Goal: Communication & Community: Answer question/provide support

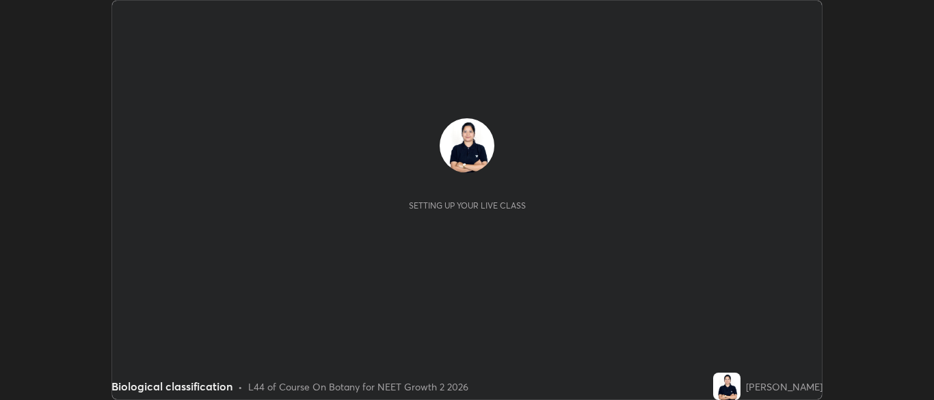
scroll to position [400, 934]
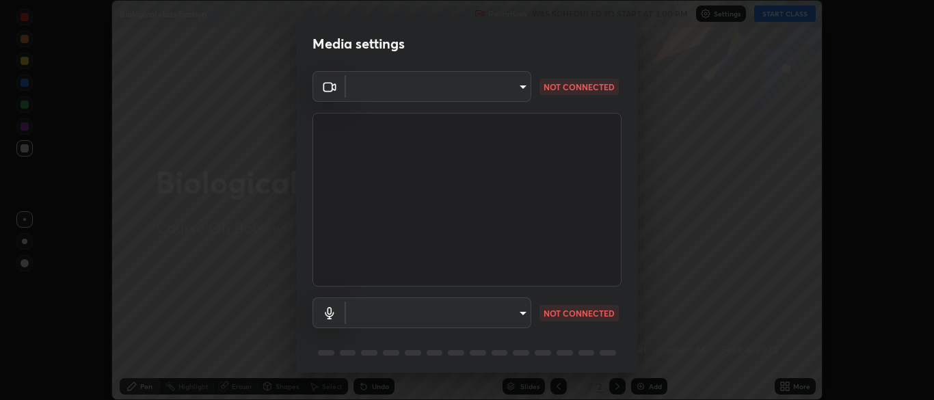
type input "7313fd45585aed834b6f1a7d948f9442f2d18b60722b63004f182b92f655e9b8"
type input "communications"
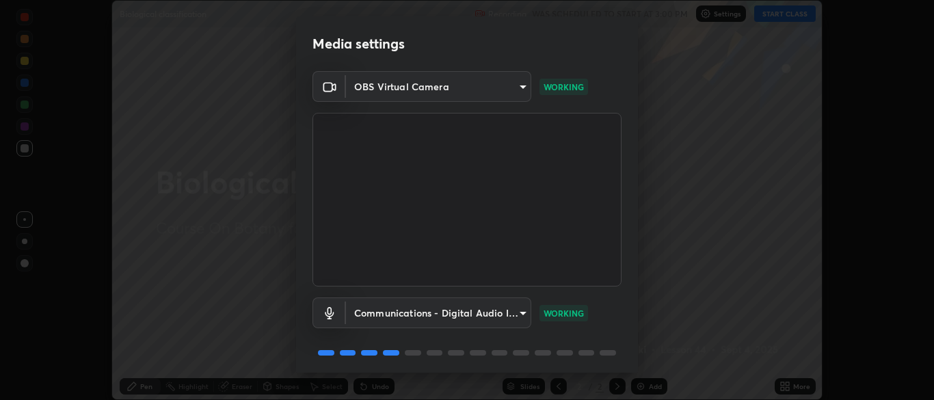
scroll to position [49, 0]
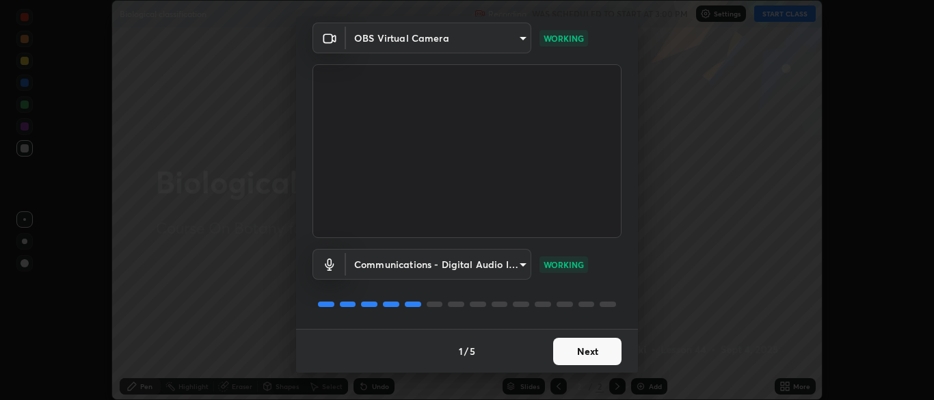
click at [568, 352] on button "Next" at bounding box center [587, 351] width 68 height 27
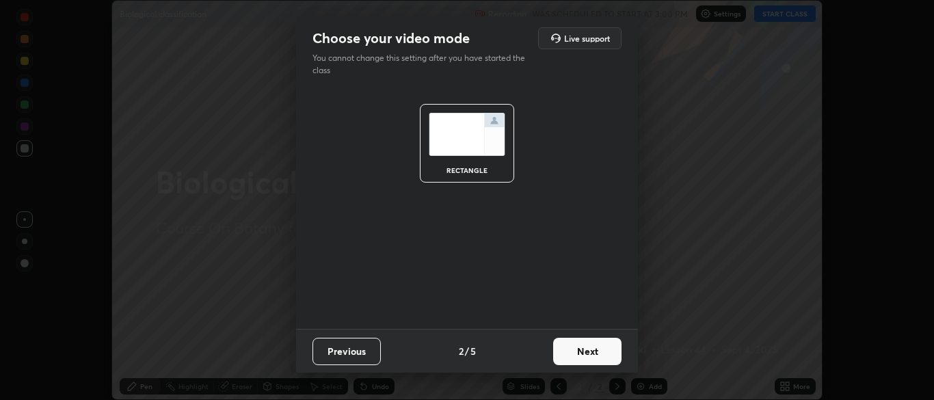
click at [594, 344] on button "Next" at bounding box center [587, 351] width 68 height 27
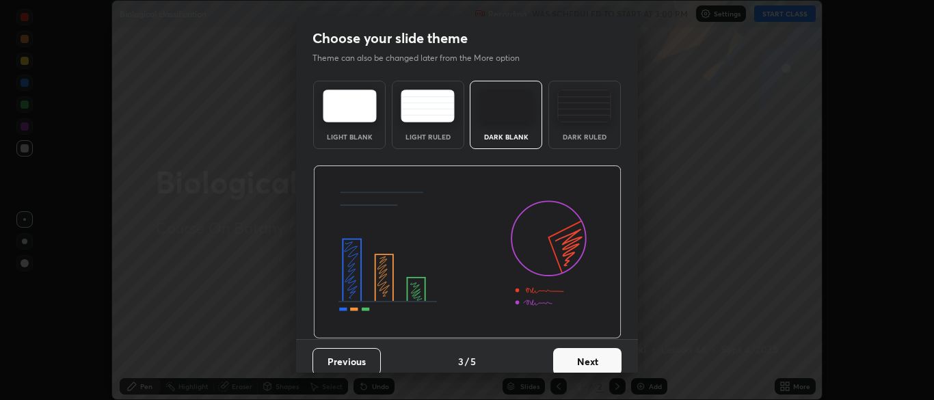
scroll to position [10, 0]
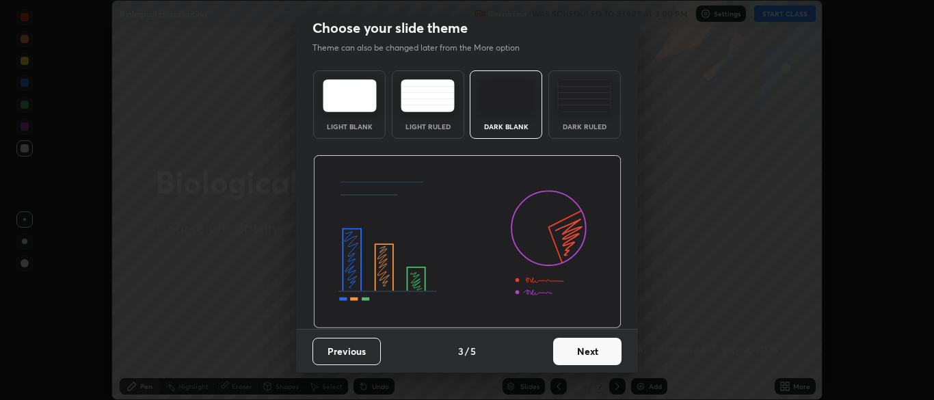
click at [566, 348] on button "Next" at bounding box center [587, 351] width 68 height 27
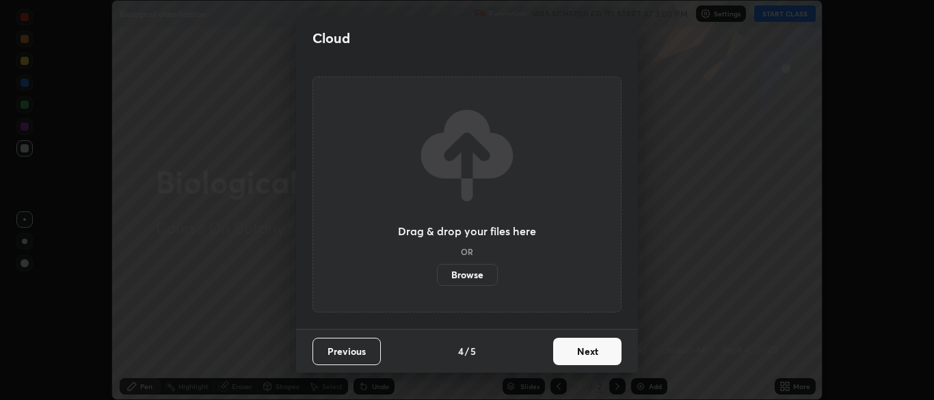
scroll to position [0, 0]
click at [572, 353] on button "Next" at bounding box center [587, 351] width 68 height 27
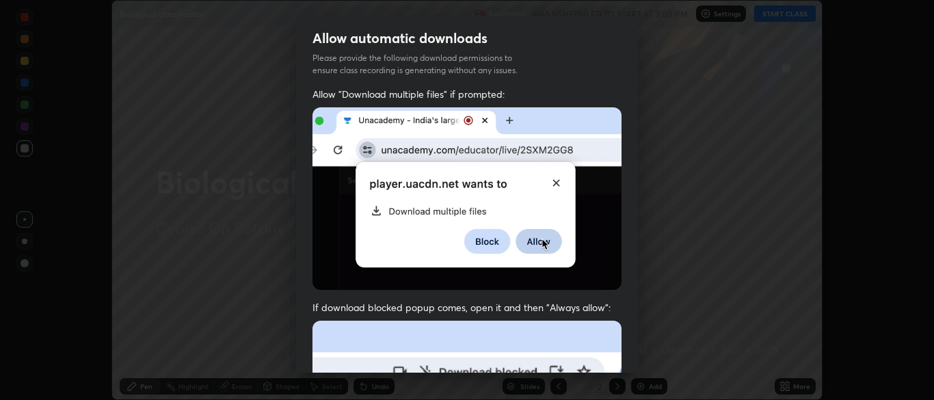
click at [326, 230] on img at bounding box center [467, 198] width 309 height 183
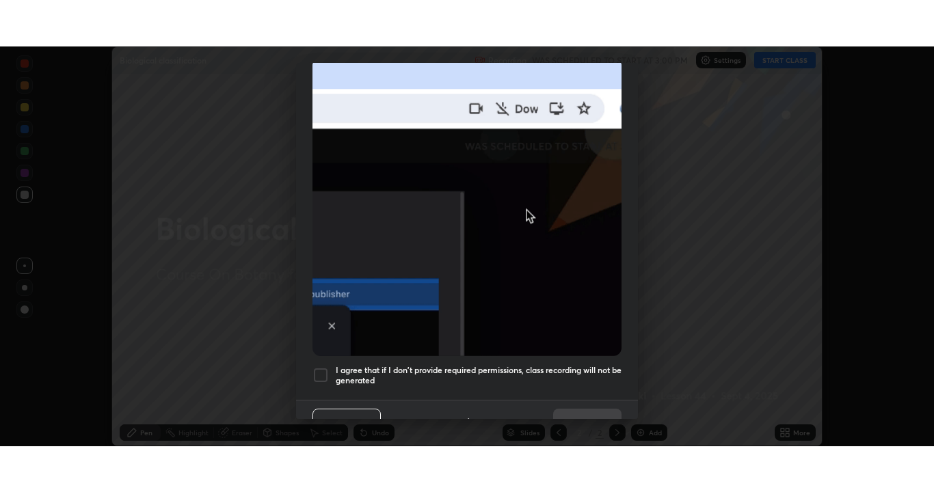
scroll to position [328, 0]
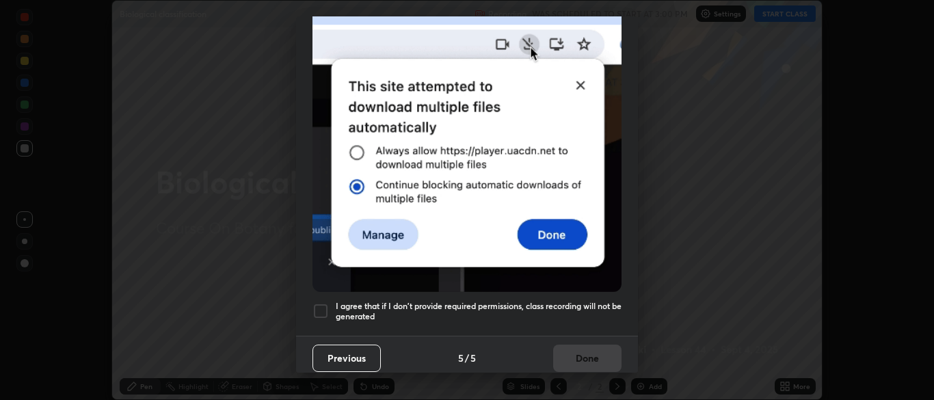
click at [319, 304] on div at bounding box center [321, 311] width 16 height 16
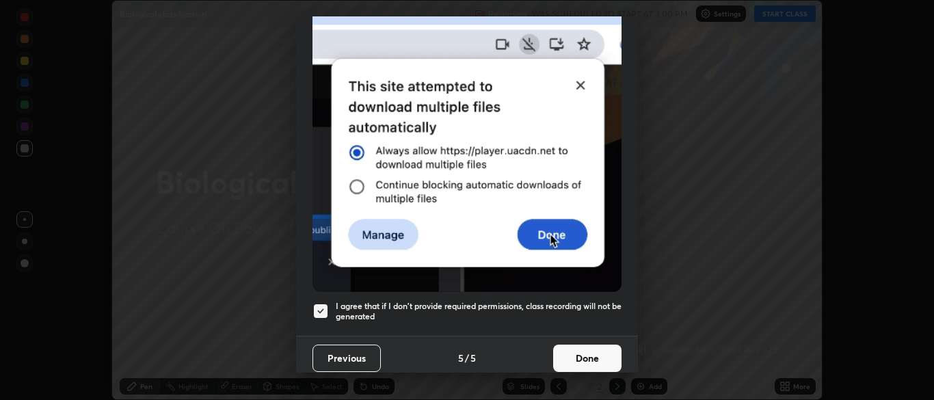
click at [579, 354] on button "Done" at bounding box center [587, 358] width 68 height 27
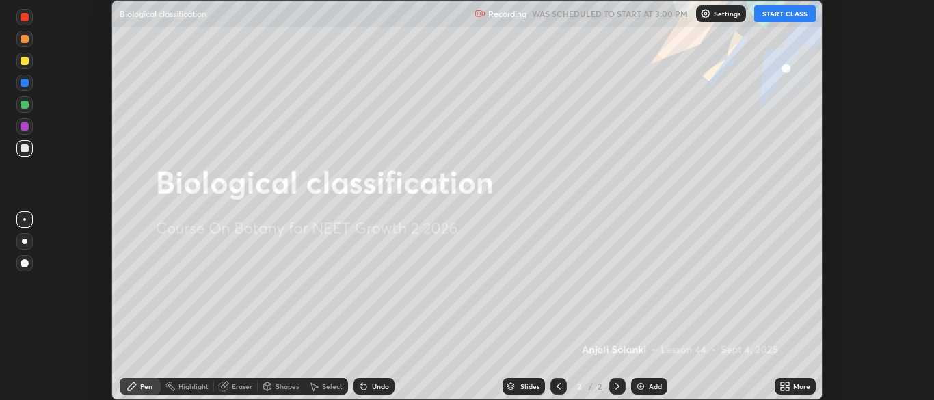
click at [776, 10] on button "START CLASS" at bounding box center [785, 13] width 62 height 16
click at [787, 384] on icon at bounding box center [787, 383] width 3 height 3
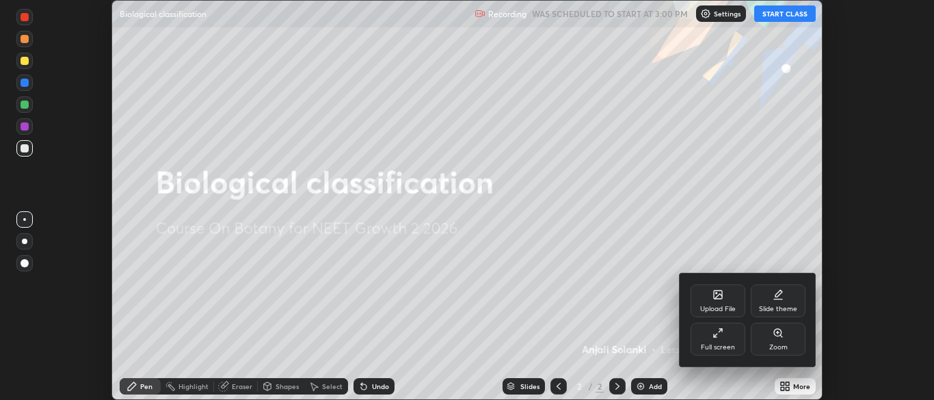
click at [714, 339] on div "Full screen" at bounding box center [718, 339] width 55 height 33
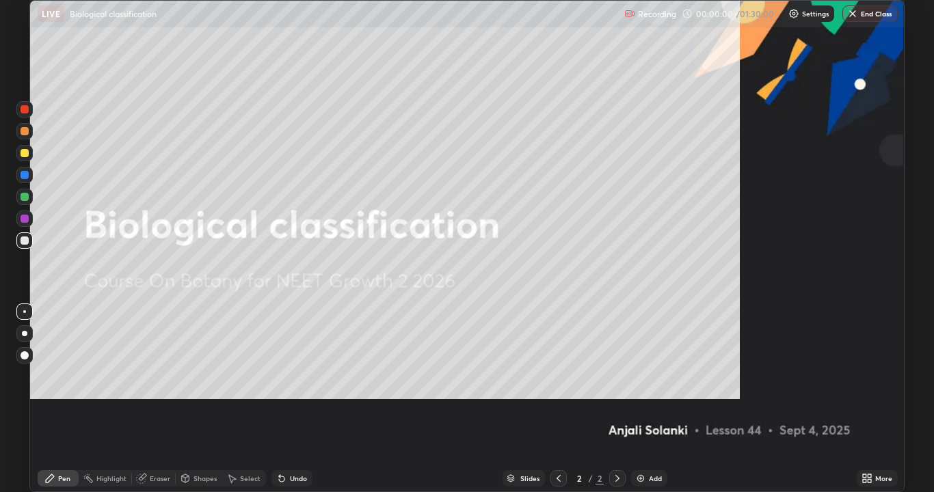
scroll to position [492, 934]
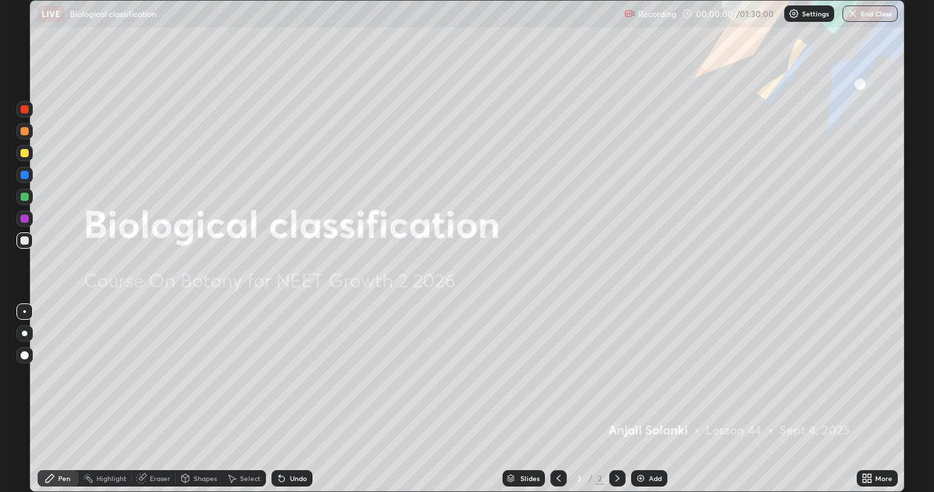
click at [867, 399] on icon at bounding box center [867, 478] width 11 height 11
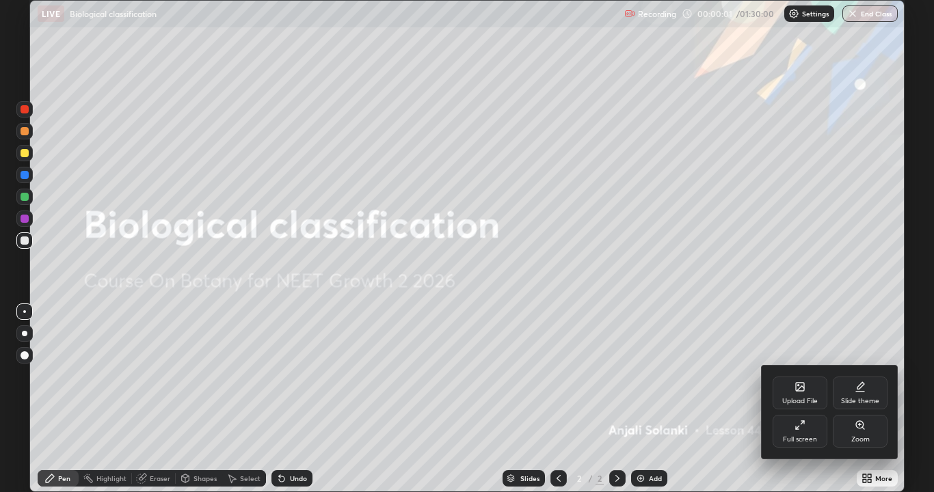
click at [854, 395] on div "Slide theme" at bounding box center [860, 393] width 55 height 33
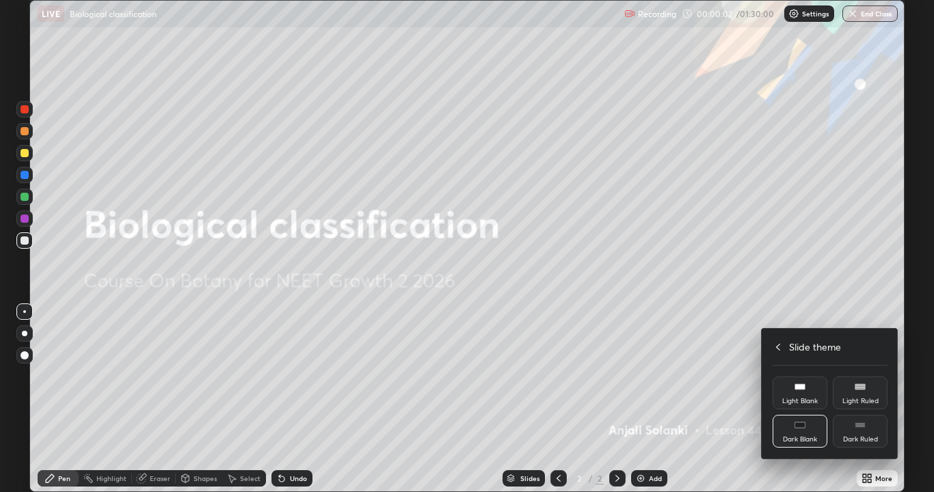
click at [857, 399] on div "Dark Ruled" at bounding box center [860, 431] width 55 height 33
click at [800, 399] on div at bounding box center [467, 246] width 934 height 492
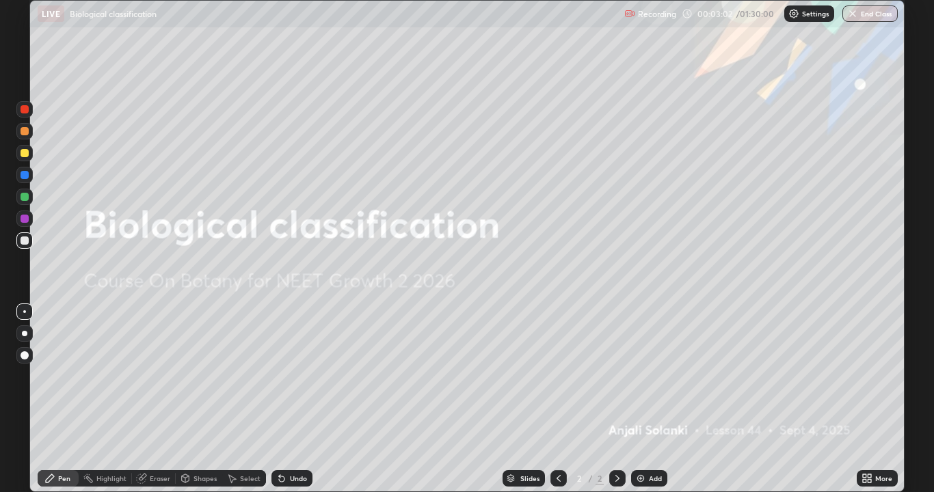
click at [639, 399] on img at bounding box center [640, 478] width 11 height 11
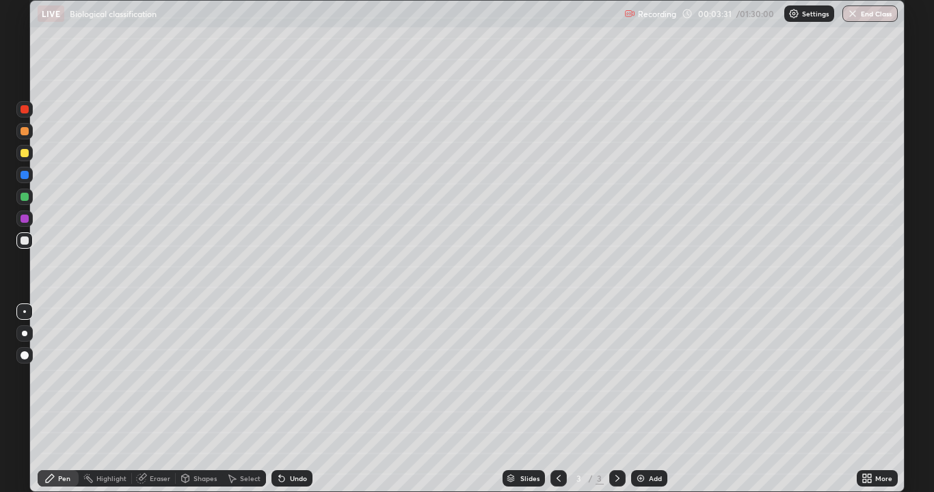
click at [24, 153] on div at bounding box center [25, 153] width 8 height 8
click at [23, 239] on div at bounding box center [25, 241] width 8 height 8
click at [279, 399] on icon at bounding box center [281, 479] width 5 height 5
click at [25, 153] on div at bounding box center [25, 153] width 8 height 8
click at [25, 154] on div at bounding box center [25, 153] width 8 height 8
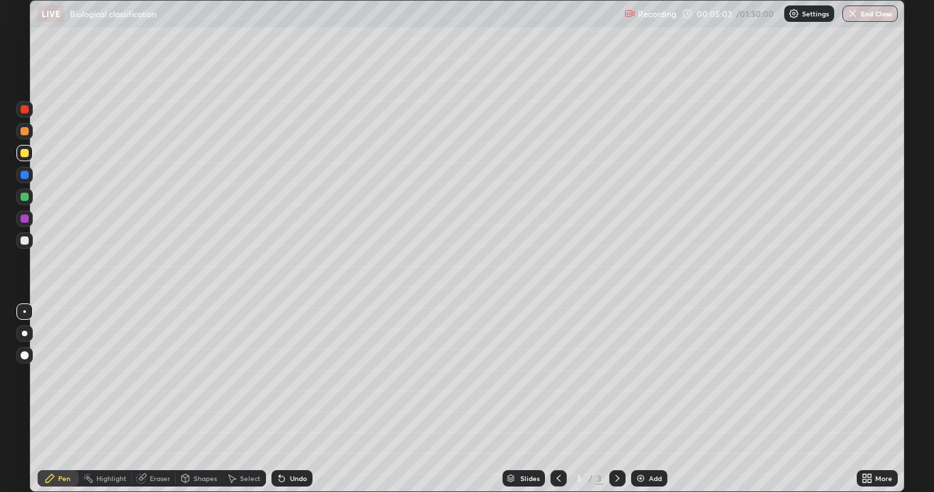
click at [27, 244] on div at bounding box center [25, 241] width 8 height 8
click at [23, 153] on div at bounding box center [25, 153] width 8 height 8
click at [25, 240] on div at bounding box center [25, 241] width 8 height 8
click at [28, 154] on div at bounding box center [25, 153] width 8 height 8
click at [30, 246] on div at bounding box center [24, 241] width 16 height 16
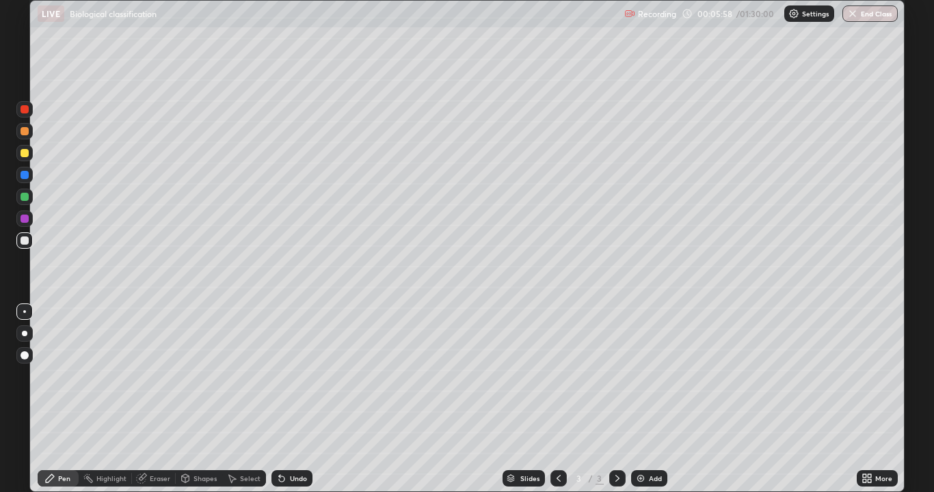
click at [279, 399] on icon at bounding box center [281, 479] width 5 height 5
click at [278, 399] on icon at bounding box center [281, 478] width 11 height 11
click at [21, 150] on div at bounding box center [25, 153] width 8 height 8
click at [25, 241] on div at bounding box center [25, 241] width 8 height 8
click at [279, 399] on icon at bounding box center [281, 479] width 5 height 5
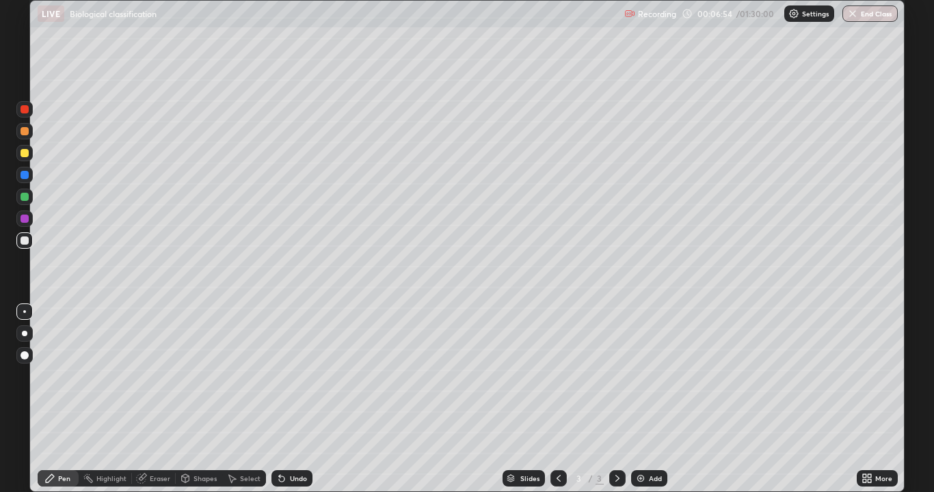
click at [280, 399] on icon at bounding box center [281, 479] width 5 height 5
click at [28, 155] on div at bounding box center [25, 153] width 8 height 8
click at [21, 239] on div at bounding box center [25, 241] width 8 height 8
click at [618, 399] on icon at bounding box center [617, 478] width 11 height 11
click at [644, 399] on img at bounding box center [640, 478] width 11 height 11
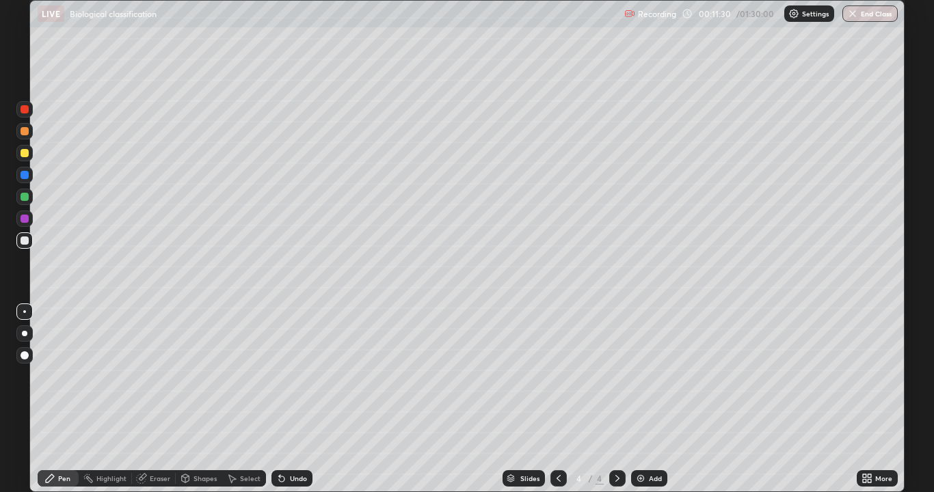
click at [27, 155] on div at bounding box center [25, 153] width 8 height 8
click at [25, 241] on div at bounding box center [25, 241] width 8 height 8
click at [281, 399] on icon at bounding box center [281, 479] width 5 height 5
click at [23, 241] on div at bounding box center [25, 241] width 8 height 8
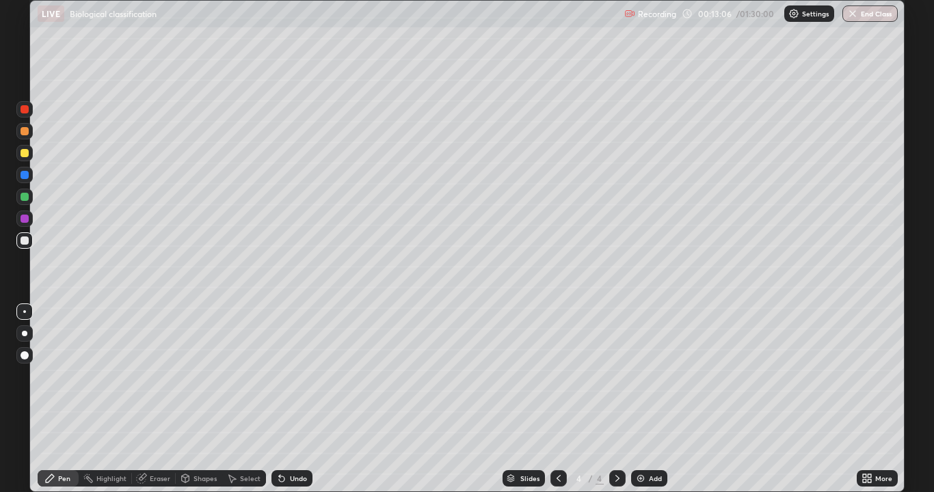
click at [27, 154] on div at bounding box center [25, 153] width 8 height 8
click at [23, 243] on div at bounding box center [25, 241] width 8 height 8
click at [639, 399] on img at bounding box center [640, 478] width 11 height 11
click at [18, 156] on div at bounding box center [24, 153] width 16 height 16
click at [276, 399] on icon at bounding box center [281, 478] width 11 height 11
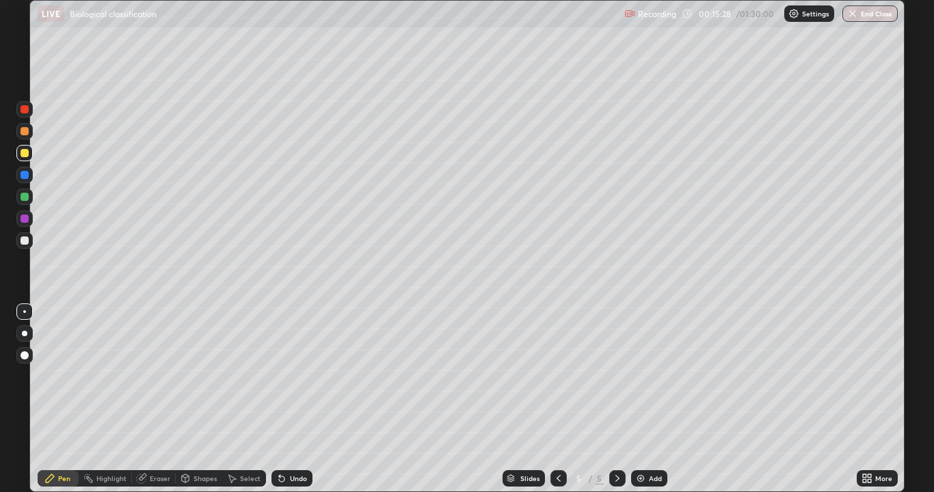
click at [276, 399] on icon at bounding box center [281, 478] width 11 height 11
click at [279, 399] on icon at bounding box center [281, 479] width 5 height 5
click at [21, 239] on div at bounding box center [25, 241] width 8 height 8
click at [279, 399] on icon at bounding box center [281, 479] width 5 height 5
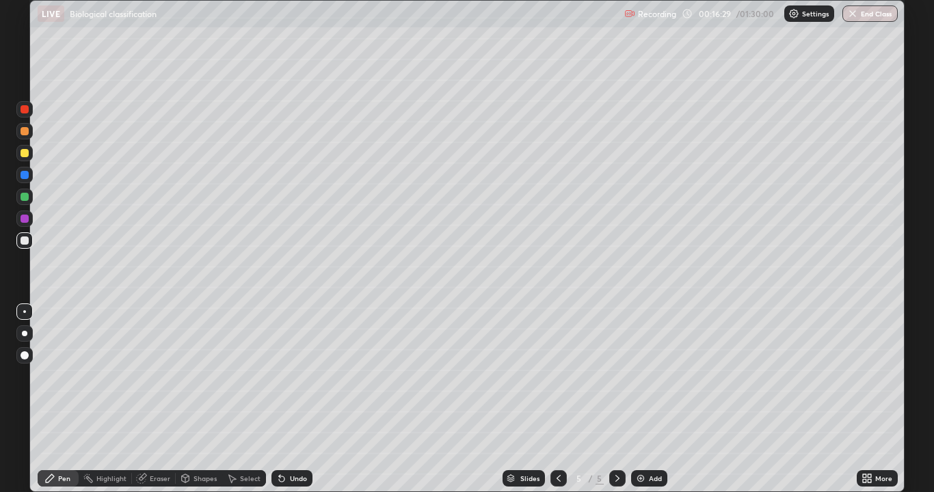
click at [282, 399] on icon at bounding box center [281, 479] width 5 height 5
click at [25, 154] on div at bounding box center [25, 153] width 8 height 8
click at [67, 399] on div "Pen" at bounding box center [64, 478] width 12 height 7
click at [150, 399] on div "Eraser" at bounding box center [160, 478] width 21 height 7
click at [55, 399] on icon at bounding box center [49, 478] width 11 height 11
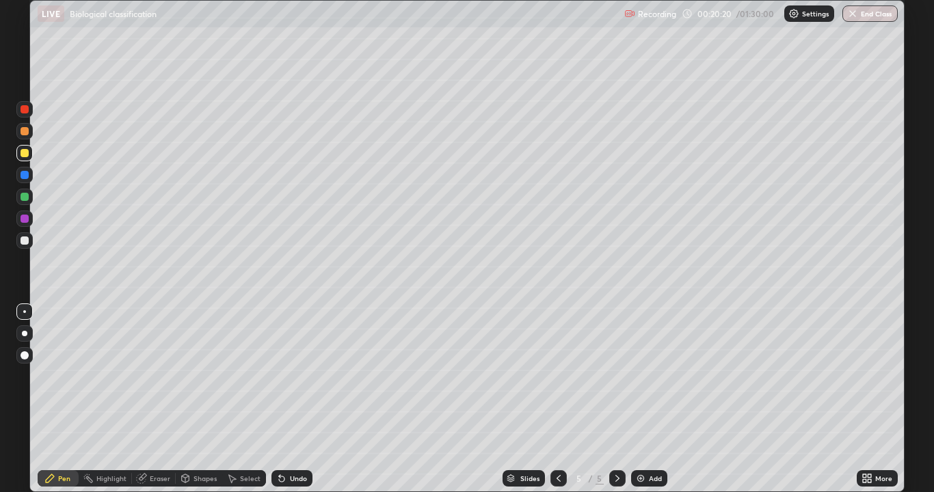
click at [23, 241] on div at bounding box center [25, 241] width 8 height 8
click at [639, 399] on img at bounding box center [640, 478] width 11 height 11
click at [22, 149] on div at bounding box center [25, 153] width 8 height 8
click at [24, 239] on div at bounding box center [25, 241] width 8 height 8
click at [281, 399] on icon at bounding box center [281, 479] width 5 height 5
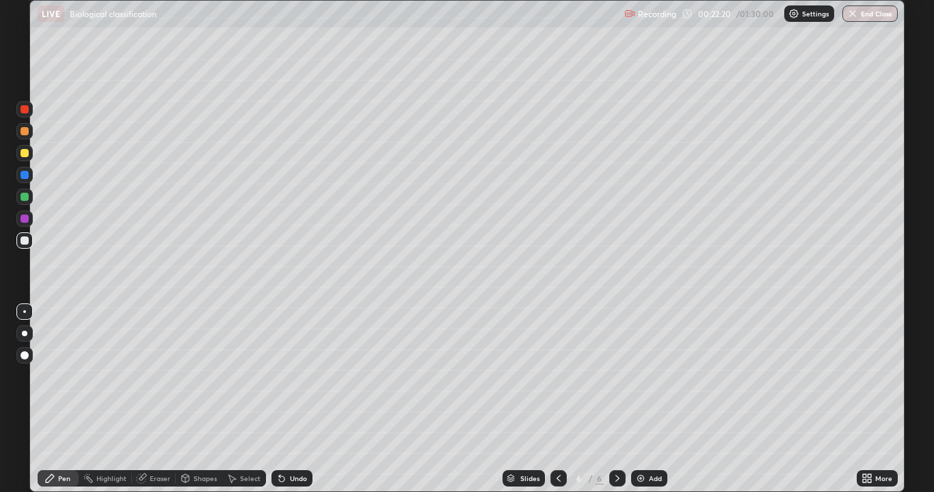
click at [27, 227] on div at bounding box center [24, 219] width 16 height 22
click at [20, 241] on div at bounding box center [24, 241] width 16 height 16
click at [284, 399] on icon at bounding box center [281, 478] width 11 height 11
click at [282, 399] on icon at bounding box center [281, 479] width 5 height 5
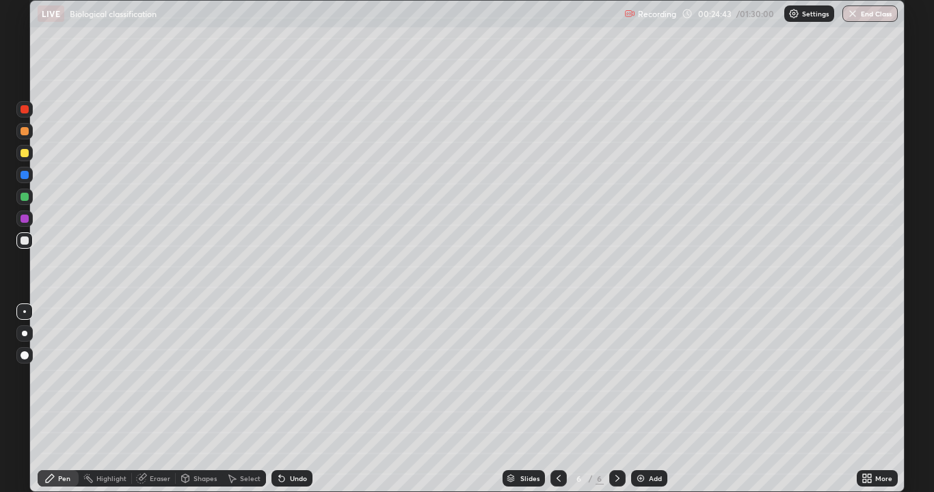
click at [21, 220] on div at bounding box center [25, 219] width 8 height 8
click at [23, 190] on div at bounding box center [24, 197] width 16 height 16
click at [228, 399] on icon at bounding box center [231, 478] width 11 height 11
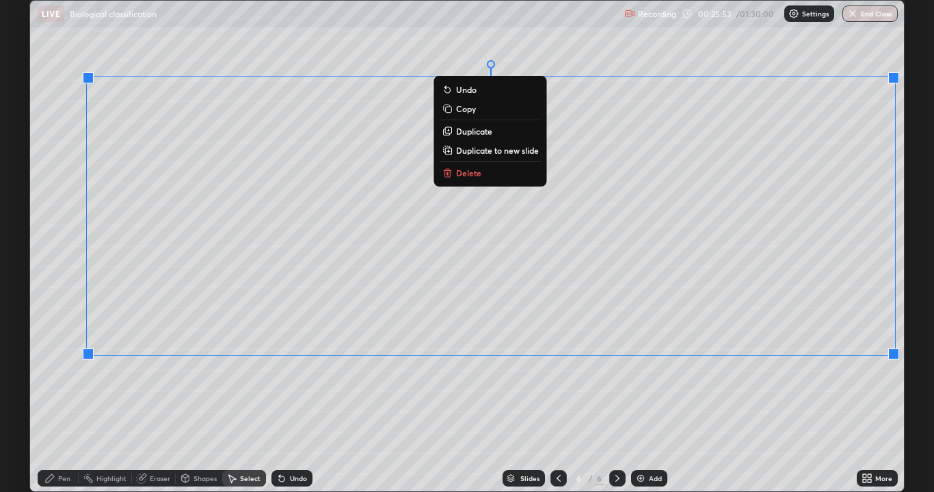
click at [51, 399] on icon at bounding box center [49, 478] width 11 height 11
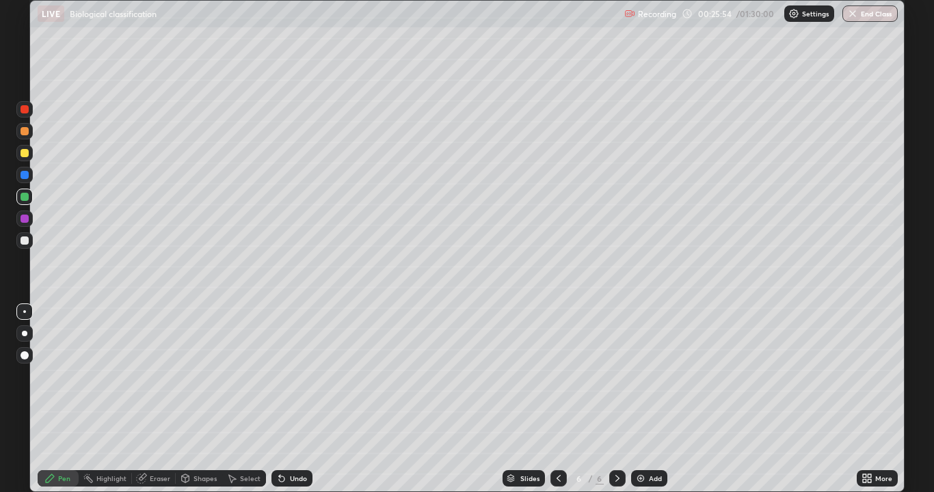
click at [25, 195] on div at bounding box center [25, 197] width 8 height 8
click at [283, 399] on icon at bounding box center [281, 478] width 11 height 11
click at [642, 399] on img at bounding box center [640, 478] width 11 height 11
click at [23, 243] on div at bounding box center [25, 241] width 8 height 8
click at [29, 155] on div at bounding box center [24, 153] width 16 height 16
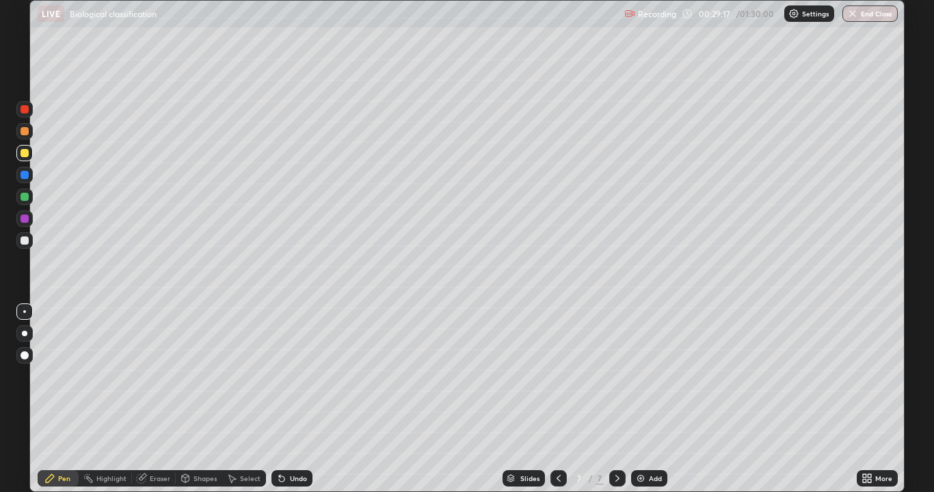
click at [25, 239] on div at bounding box center [25, 241] width 8 height 8
click at [24, 243] on div at bounding box center [25, 241] width 8 height 8
click at [18, 154] on div at bounding box center [24, 153] width 16 height 16
click at [279, 399] on icon at bounding box center [281, 479] width 5 height 5
click at [26, 241] on div at bounding box center [25, 241] width 8 height 8
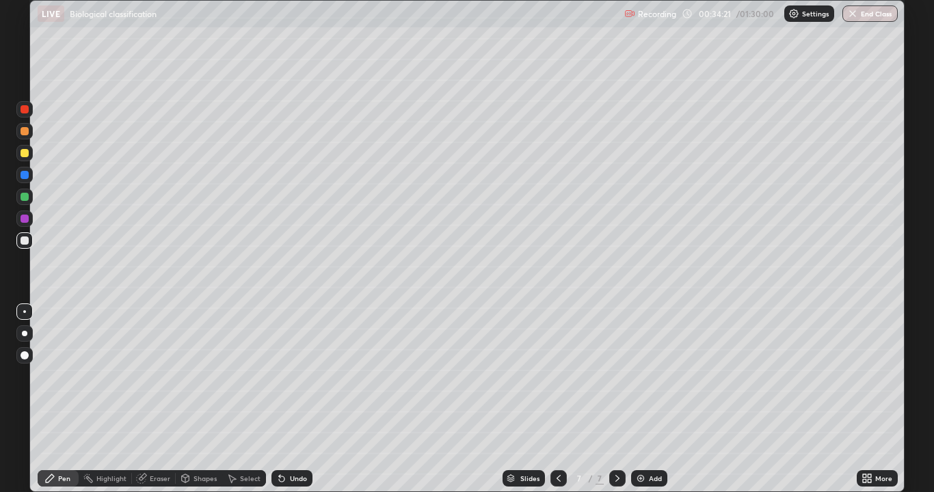
click at [643, 399] on img at bounding box center [640, 478] width 11 height 11
click at [27, 154] on div at bounding box center [25, 153] width 8 height 8
click at [26, 152] on div at bounding box center [25, 153] width 8 height 8
click at [24, 239] on div at bounding box center [25, 241] width 8 height 8
click at [279, 399] on icon at bounding box center [279, 475] width 1 height 1
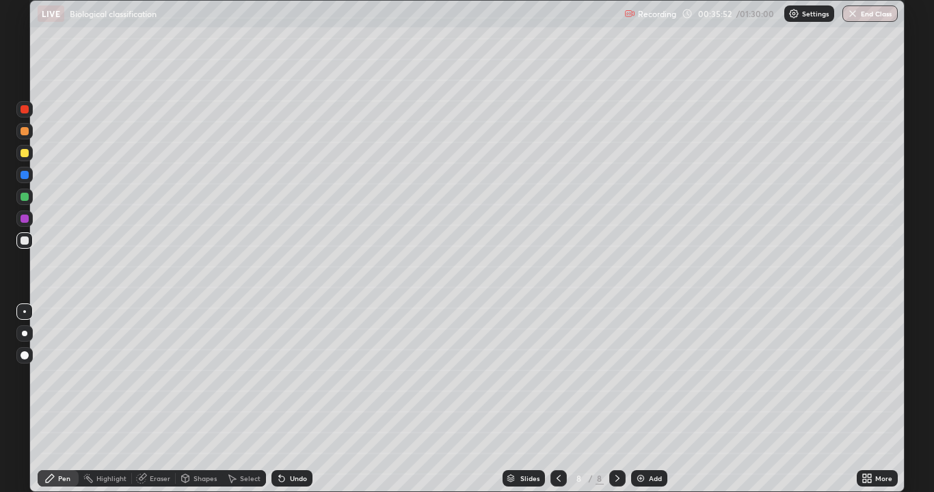
click at [21, 153] on div at bounding box center [25, 153] width 8 height 8
click at [21, 243] on div at bounding box center [25, 241] width 8 height 8
click at [23, 222] on div at bounding box center [25, 219] width 8 height 8
click at [226, 399] on icon at bounding box center [231, 478] width 11 height 11
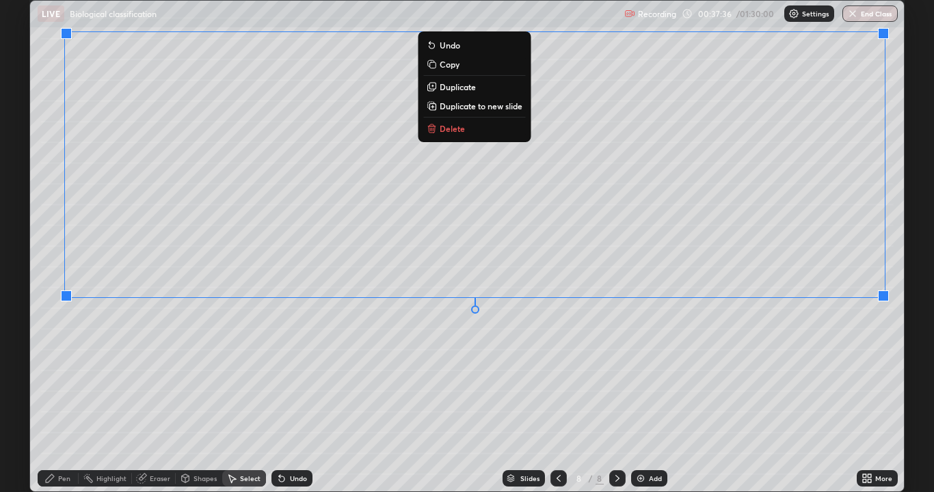
click at [834, 399] on div "0 ° Undo Copy Duplicate Duplicate to new slide Delete" at bounding box center [467, 246] width 874 height 491
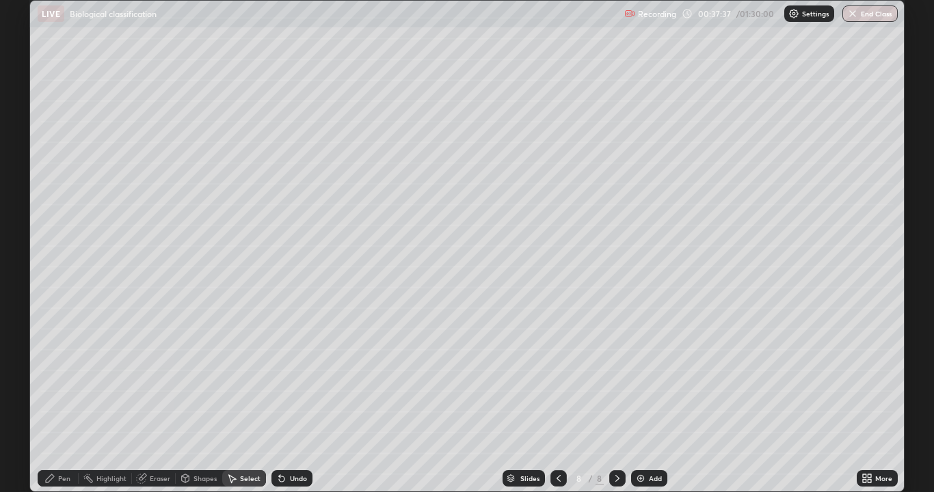
click at [60, 399] on div "Pen" at bounding box center [64, 478] width 12 height 7
click at [27, 149] on div at bounding box center [25, 153] width 8 height 8
click at [30, 246] on div at bounding box center [24, 241] width 16 height 16
click at [25, 154] on div at bounding box center [25, 153] width 8 height 8
click at [23, 243] on div at bounding box center [25, 241] width 8 height 8
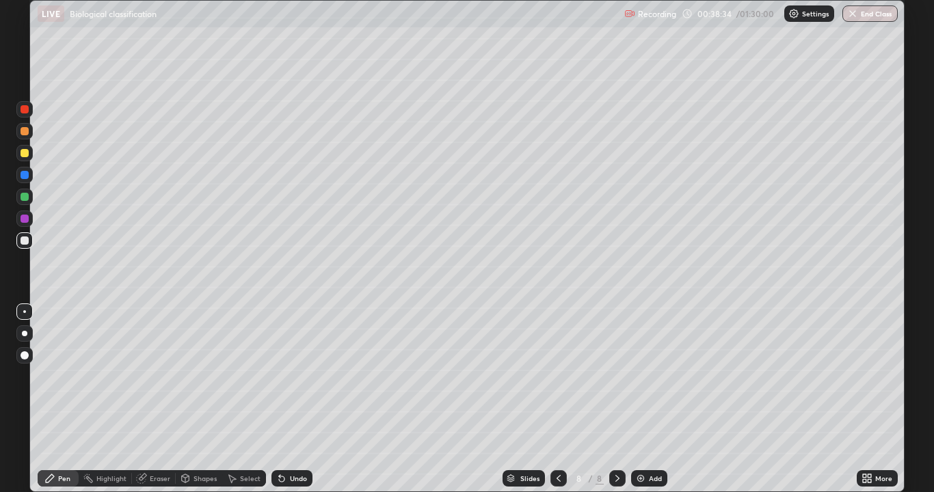
click at [23, 239] on div at bounding box center [25, 241] width 8 height 8
click at [279, 399] on icon at bounding box center [281, 479] width 5 height 5
click at [639, 399] on img at bounding box center [640, 478] width 11 height 11
click at [23, 156] on div at bounding box center [25, 153] width 8 height 8
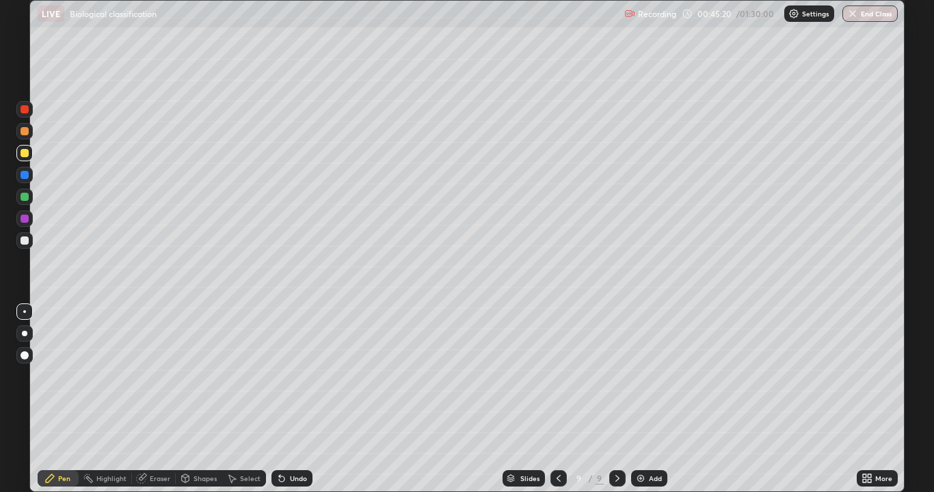
click at [24, 241] on div at bounding box center [25, 241] width 8 height 8
click at [25, 153] on div at bounding box center [25, 153] width 8 height 8
click at [282, 399] on icon at bounding box center [281, 479] width 5 height 5
click at [234, 399] on icon at bounding box center [231, 478] width 11 height 11
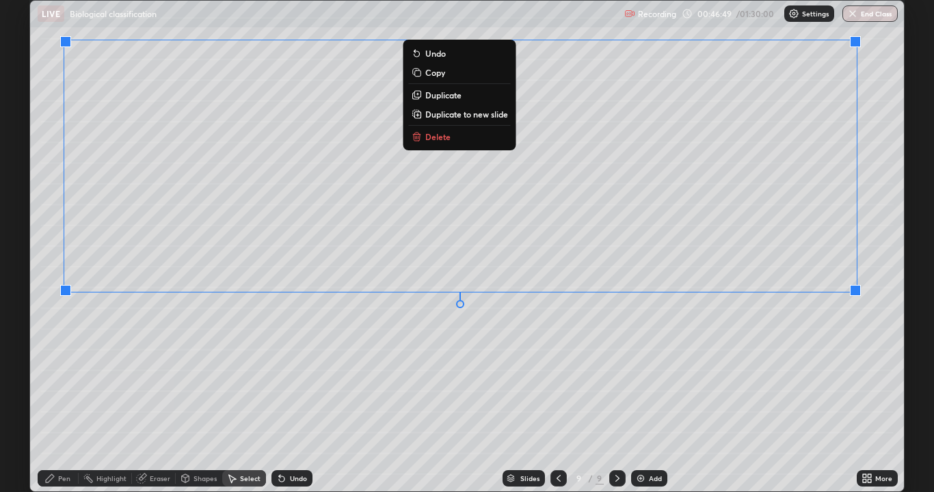
click at [744, 399] on div "0 ° Undo Copy Duplicate Duplicate to new slide Delete" at bounding box center [467, 246] width 874 height 491
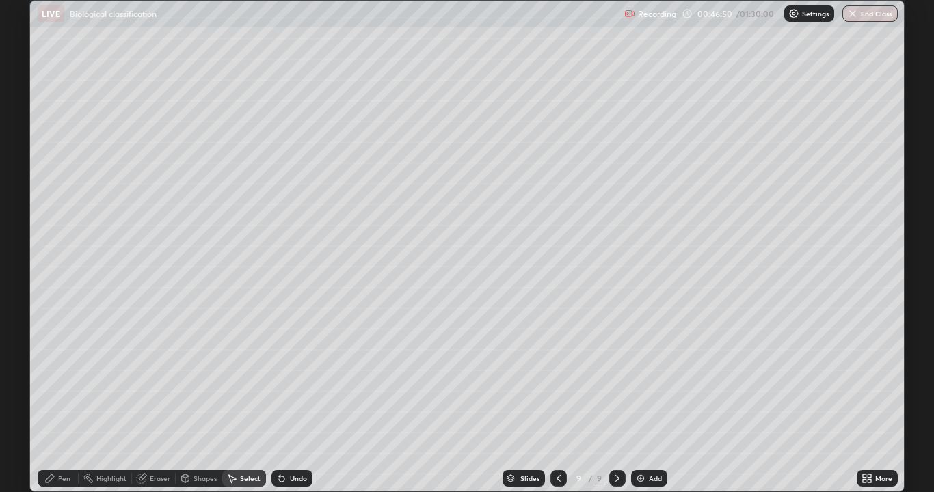
click at [57, 399] on div "Pen" at bounding box center [58, 479] width 41 height 16
click at [22, 242] on div at bounding box center [25, 241] width 8 height 8
click at [276, 399] on icon at bounding box center [281, 478] width 11 height 11
click at [279, 399] on icon at bounding box center [281, 479] width 5 height 5
click at [280, 399] on icon at bounding box center [281, 479] width 5 height 5
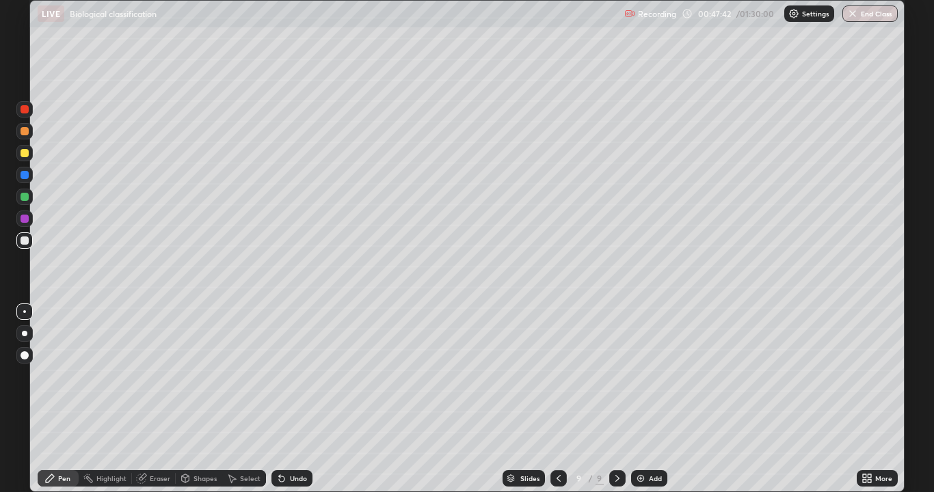
click at [281, 399] on icon at bounding box center [281, 479] width 5 height 5
click at [280, 399] on icon at bounding box center [281, 479] width 5 height 5
click at [27, 199] on div at bounding box center [25, 197] width 8 height 8
click at [23, 243] on div at bounding box center [25, 241] width 8 height 8
click at [282, 399] on icon at bounding box center [281, 478] width 11 height 11
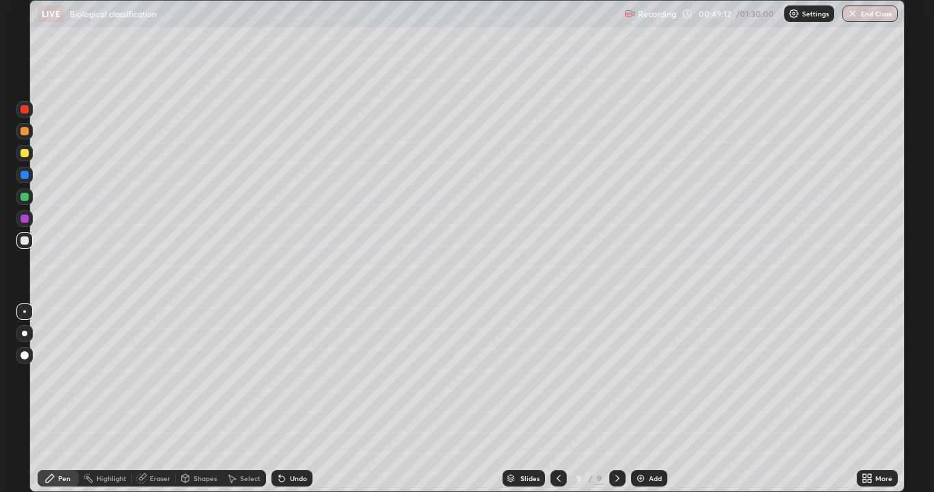
click at [280, 399] on icon at bounding box center [281, 479] width 5 height 5
click at [23, 199] on div at bounding box center [25, 197] width 8 height 8
click at [19, 153] on div at bounding box center [24, 153] width 16 height 16
click at [282, 399] on icon at bounding box center [281, 478] width 11 height 11
click at [282, 399] on icon at bounding box center [281, 479] width 5 height 5
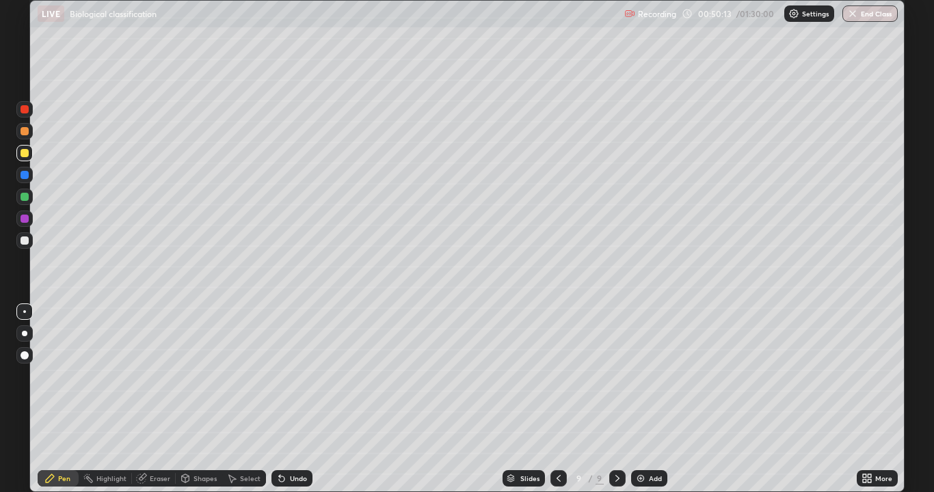
click at [284, 399] on icon at bounding box center [281, 478] width 11 height 11
click at [285, 399] on icon at bounding box center [281, 478] width 11 height 11
click at [904, 366] on div "Setting up your live class" at bounding box center [466, 246] width 875 height 492
click at [28, 241] on div at bounding box center [25, 241] width 8 height 8
click at [769, 399] on div "Slides 9 / 9 Add" at bounding box center [585, 478] width 544 height 27
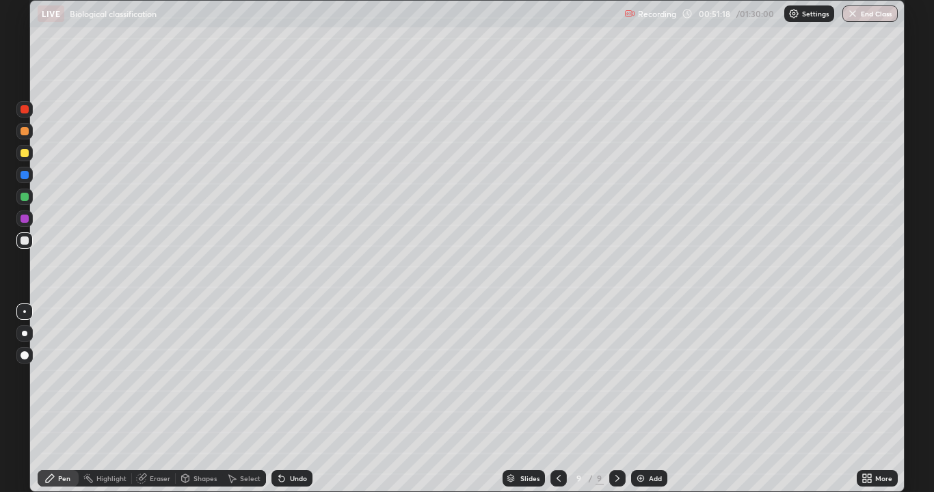
click at [763, 399] on div "Slides 9 / 9 Add" at bounding box center [585, 478] width 544 height 27
click at [756, 399] on div "Slides 9 / 9 Add" at bounding box center [585, 478] width 544 height 27
click at [761, 399] on div "Slides 9 / 9 Add" at bounding box center [585, 478] width 544 height 27
click at [236, 399] on icon at bounding box center [231, 478] width 11 height 11
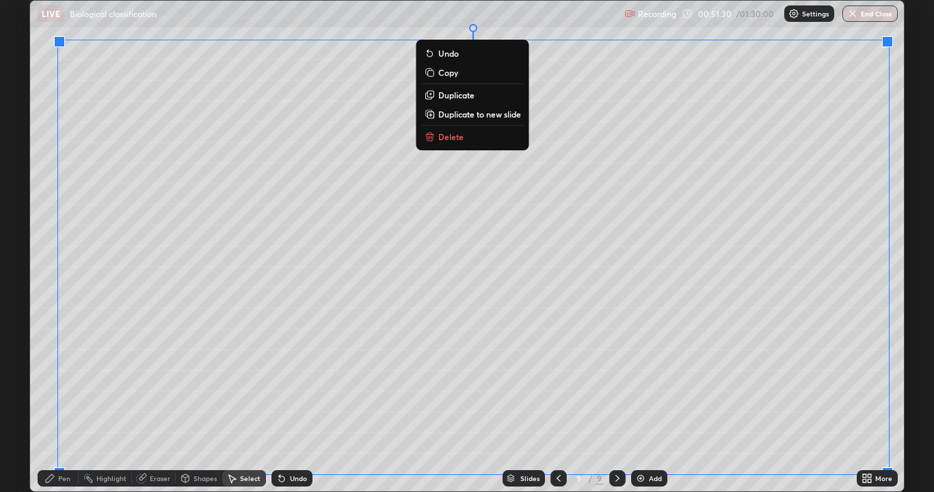
click at [687, 399] on div "0 ° Undo Copy Duplicate Duplicate to new slide Delete" at bounding box center [467, 246] width 874 height 491
click at [697, 399] on div "Slides 9 / 9 Add" at bounding box center [585, 478] width 544 height 27
click at [899, 217] on div "0 ° Undo Copy Duplicate Duplicate to new slide Delete" at bounding box center [467, 246] width 874 height 491
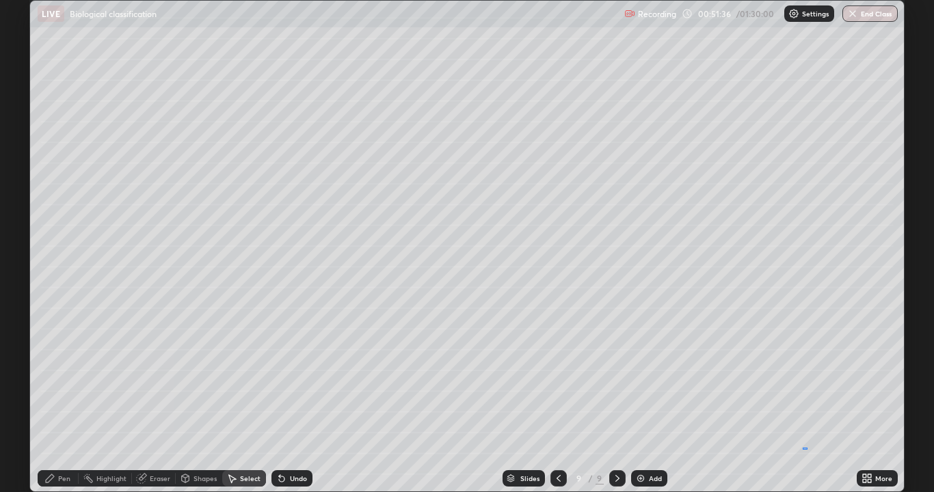
click at [0, 0] on button "Undo" at bounding box center [0, 0] width 0 height 0
click at [807, 399] on div "0 ° Undo Copy Duplicate Duplicate to new slide Delete" at bounding box center [467, 246] width 874 height 491
click at [51, 399] on icon at bounding box center [50, 479] width 8 height 8
click at [29, 237] on div at bounding box center [24, 241] width 16 height 16
click at [637, 399] on img at bounding box center [640, 478] width 11 height 11
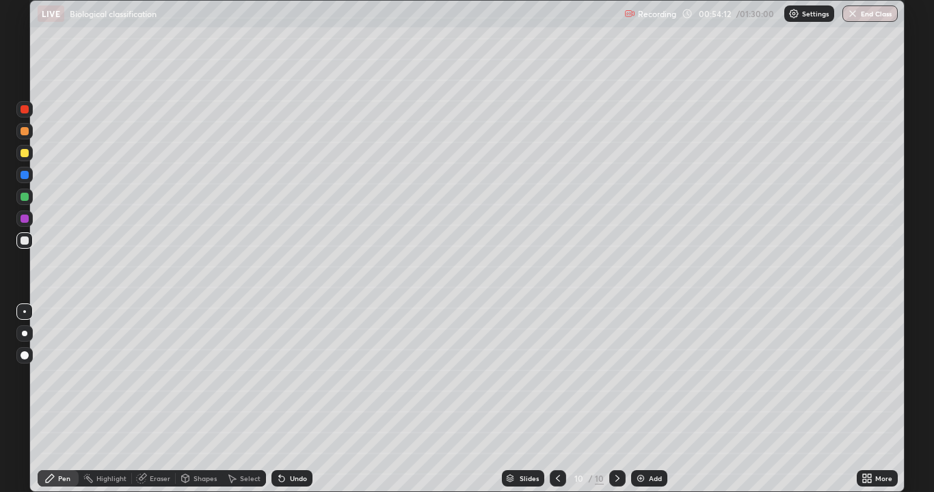
click at [25, 246] on div at bounding box center [24, 241] width 16 height 16
click at [282, 399] on icon at bounding box center [281, 478] width 11 height 11
click at [22, 156] on div at bounding box center [25, 153] width 8 height 8
click at [27, 242] on div at bounding box center [25, 241] width 8 height 8
click at [24, 241] on div at bounding box center [25, 241] width 8 height 8
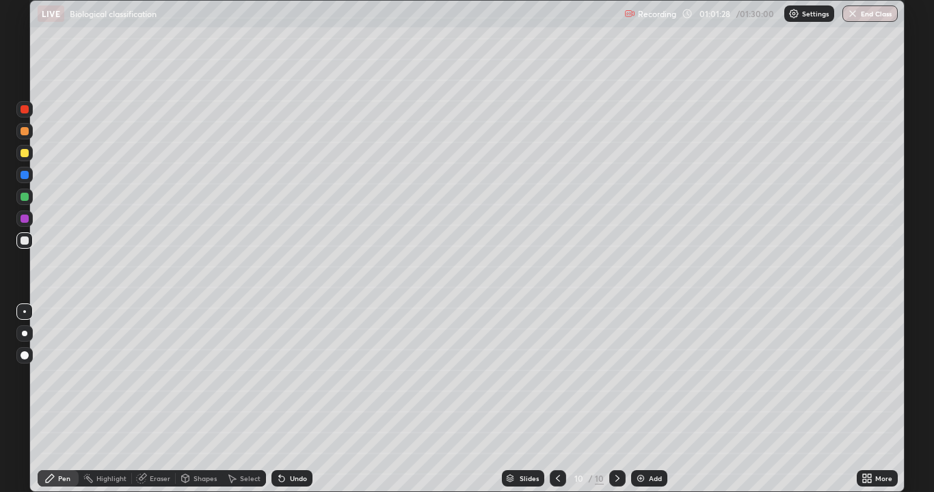
click at [21, 176] on div at bounding box center [25, 175] width 8 height 8
click at [21, 150] on div at bounding box center [25, 153] width 8 height 8
click at [25, 243] on div at bounding box center [25, 241] width 8 height 8
click at [18, 160] on div at bounding box center [24, 153] width 16 height 22
click at [276, 399] on icon at bounding box center [281, 478] width 11 height 11
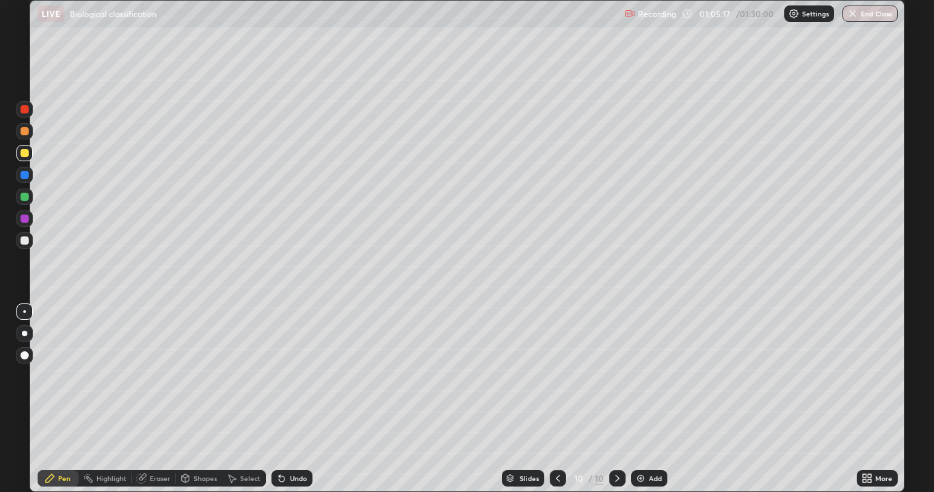
click at [633, 399] on div "Add" at bounding box center [649, 479] width 36 height 16
click at [26, 155] on div at bounding box center [25, 153] width 8 height 8
click at [23, 241] on div at bounding box center [25, 241] width 8 height 8
click at [26, 244] on div at bounding box center [25, 241] width 8 height 8
click at [21, 205] on div at bounding box center [24, 197] width 16 height 22
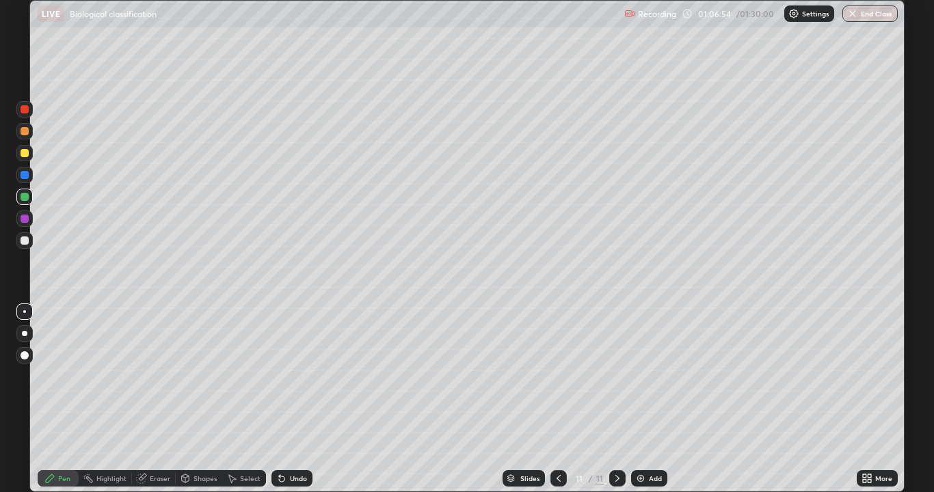
click at [25, 153] on div at bounding box center [25, 153] width 8 height 8
click at [25, 224] on div at bounding box center [24, 219] width 16 height 16
click at [23, 239] on div at bounding box center [25, 241] width 8 height 8
click at [629, 399] on div "Slides 11 / 11 Add" at bounding box center [585, 478] width 544 height 27
click at [235, 399] on icon at bounding box center [231, 478] width 11 height 11
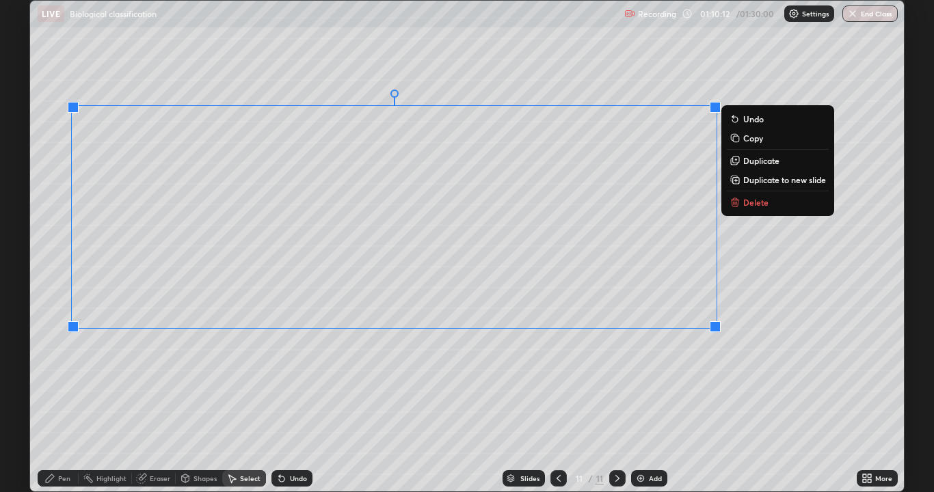
click at [56, 399] on div "Pen" at bounding box center [58, 479] width 41 height 16
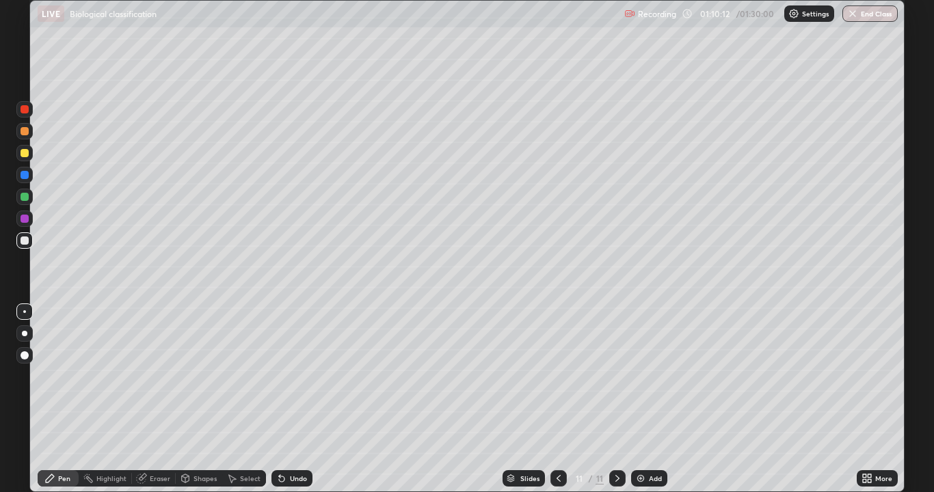
click at [27, 220] on div at bounding box center [25, 219] width 8 height 8
click at [23, 239] on div at bounding box center [25, 241] width 8 height 8
click at [21, 196] on div at bounding box center [25, 197] width 8 height 8
click at [644, 399] on img at bounding box center [640, 478] width 11 height 11
click at [557, 399] on icon at bounding box center [558, 478] width 11 height 11
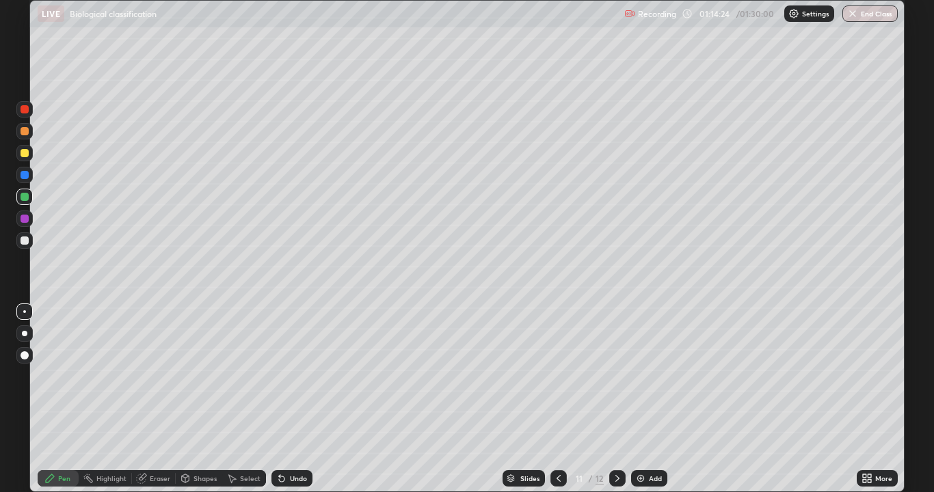
click at [618, 399] on icon at bounding box center [617, 478] width 11 height 11
click at [25, 203] on div at bounding box center [24, 197] width 16 height 16
click at [23, 248] on div at bounding box center [24, 241] width 16 height 16
click at [25, 239] on div at bounding box center [25, 241] width 8 height 8
click at [23, 242] on div at bounding box center [25, 241] width 8 height 8
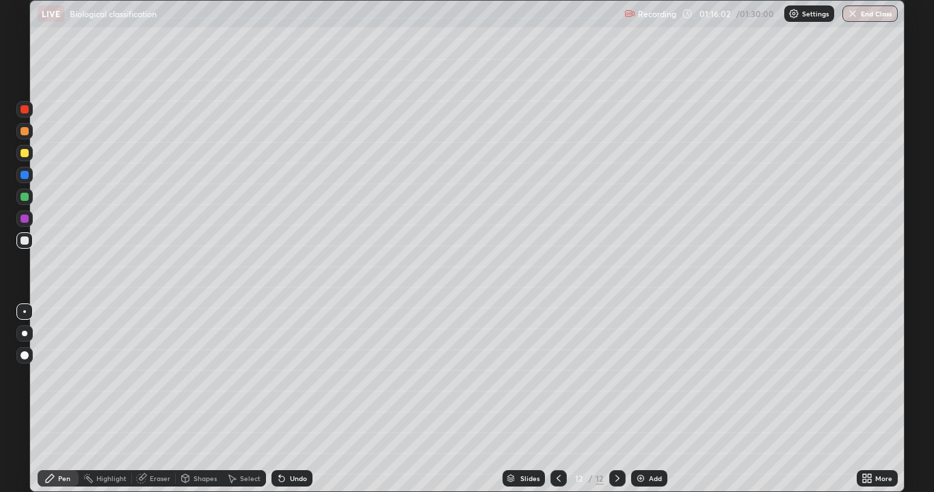
click at [24, 353] on div at bounding box center [25, 356] width 8 height 8
click at [23, 213] on div at bounding box center [24, 219] width 16 height 16
click at [24, 234] on div at bounding box center [24, 241] width 16 height 16
click at [24, 311] on div at bounding box center [24, 312] width 3 height 3
click at [23, 155] on div at bounding box center [25, 153] width 8 height 8
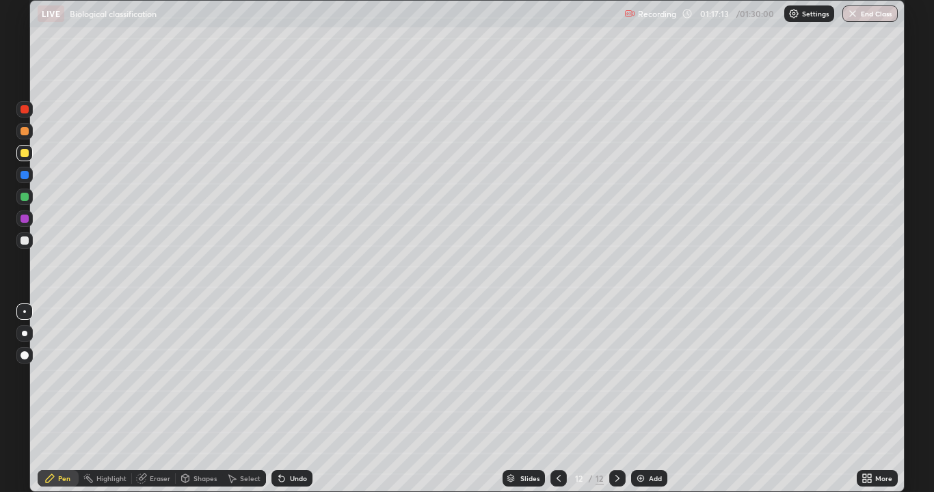
click at [24, 218] on div at bounding box center [25, 219] width 8 height 8
click at [23, 356] on div at bounding box center [25, 356] width 8 height 8
click at [27, 158] on div at bounding box center [24, 153] width 16 height 16
click at [25, 312] on div at bounding box center [24, 312] width 3 height 3
click at [26, 239] on div at bounding box center [25, 241] width 8 height 8
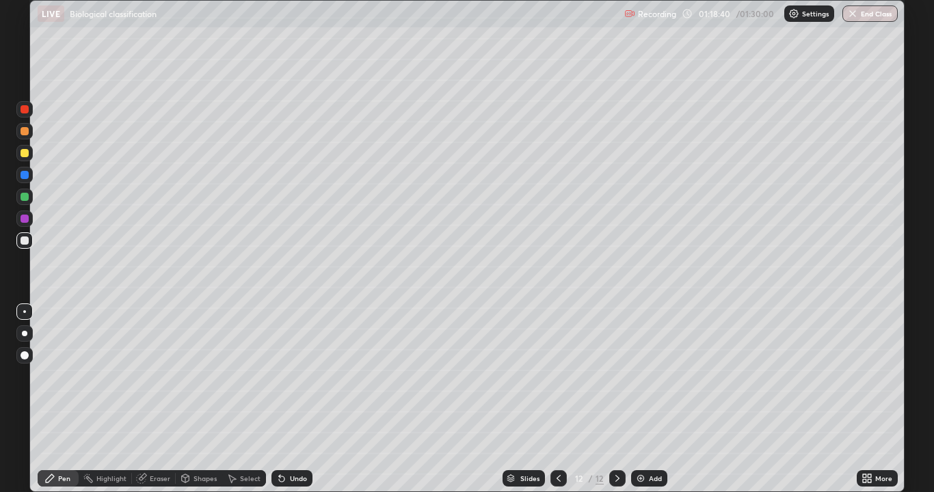
click at [905, 309] on div "Setting up your live class" at bounding box center [467, 246] width 934 height 492
click at [23, 219] on div at bounding box center [25, 219] width 8 height 8
click at [26, 239] on div at bounding box center [25, 241] width 8 height 8
click at [26, 244] on div at bounding box center [25, 241] width 8 height 8
click at [18, 215] on div at bounding box center [24, 219] width 16 height 16
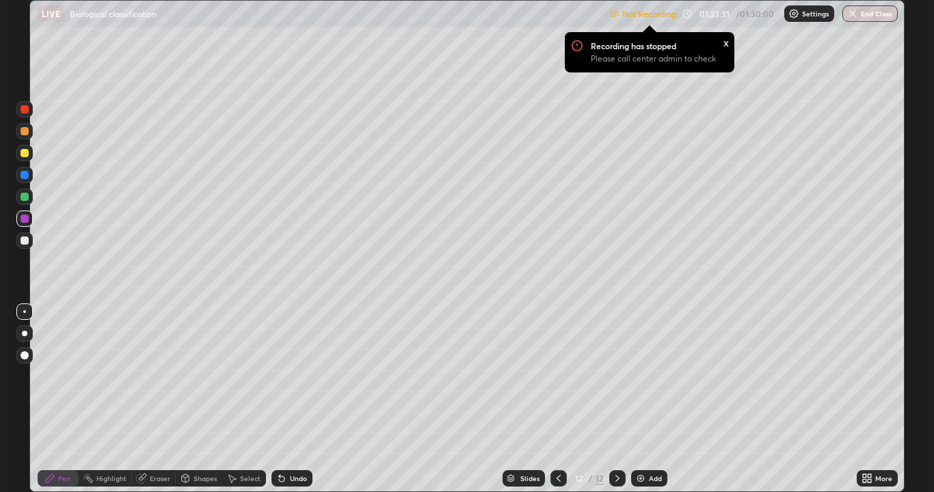
click at [795, 16] on img at bounding box center [794, 13] width 11 height 11
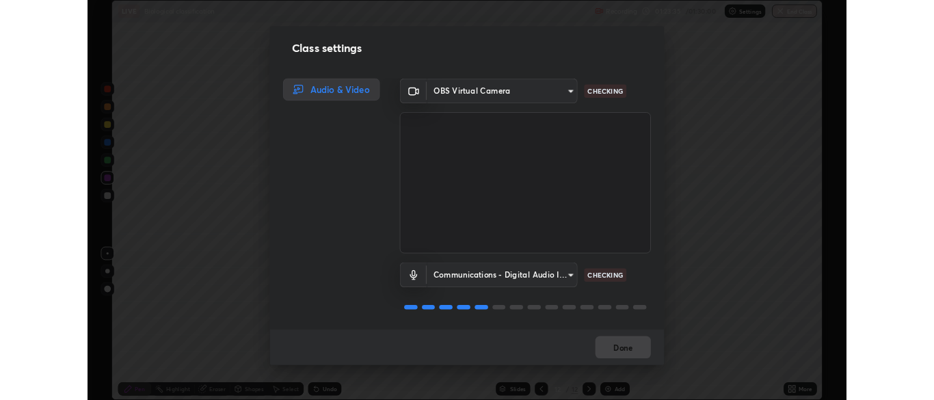
scroll to position [0, 0]
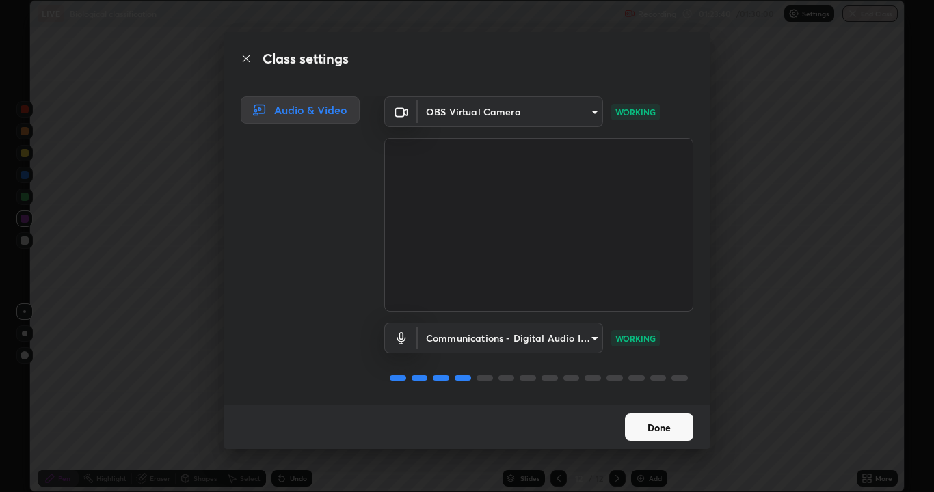
click at [656, 399] on button "Done" at bounding box center [659, 427] width 68 height 27
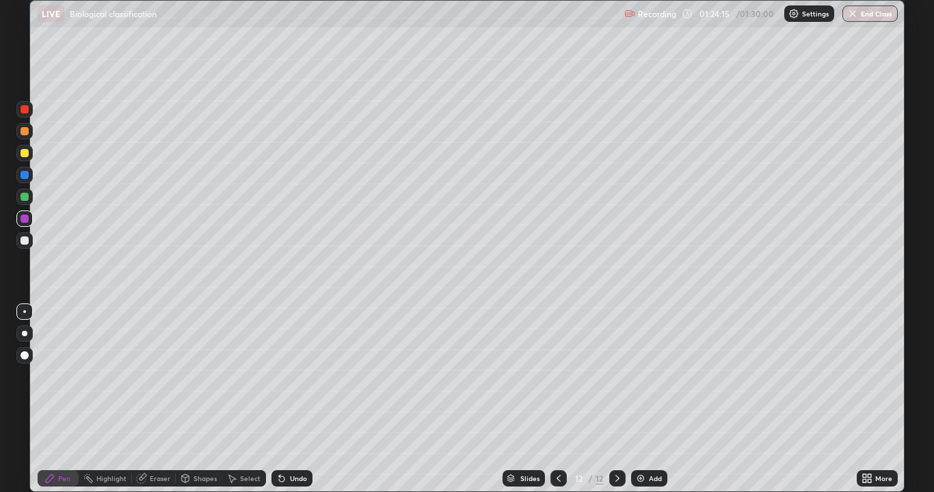
click at [639, 399] on img at bounding box center [640, 478] width 11 height 11
click at [25, 155] on div at bounding box center [25, 153] width 8 height 8
click at [27, 243] on div at bounding box center [25, 241] width 8 height 8
click at [282, 399] on icon at bounding box center [281, 478] width 11 height 11
click at [283, 399] on icon at bounding box center [281, 478] width 11 height 11
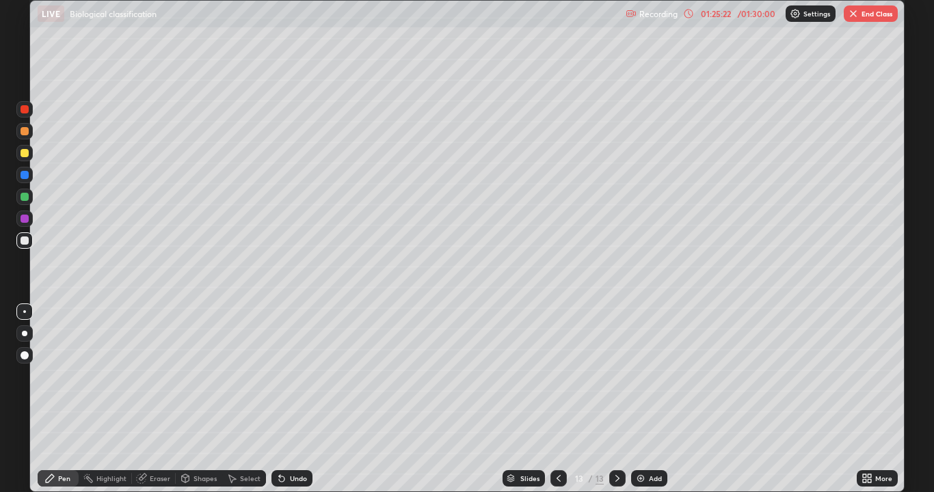
click at [284, 399] on icon at bounding box center [281, 478] width 11 height 11
click at [22, 153] on div at bounding box center [25, 153] width 8 height 8
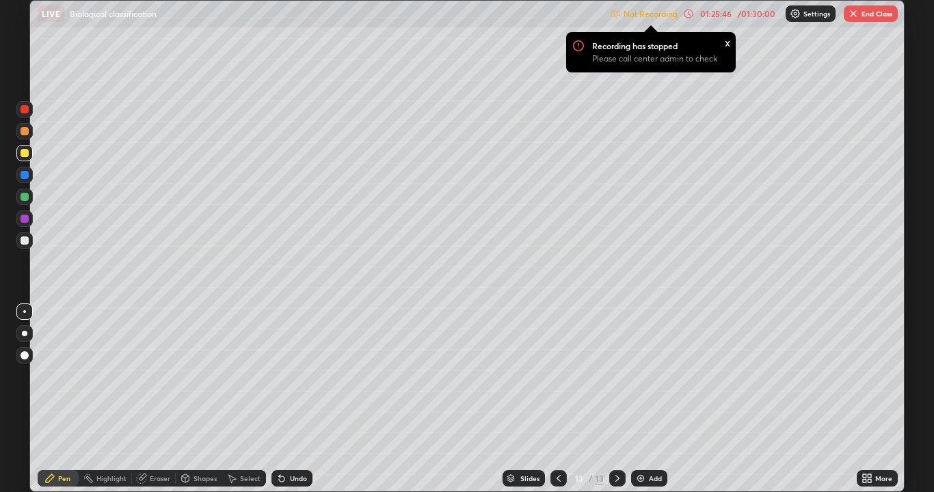
click at [796, 10] on img at bounding box center [795, 13] width 11 height 11
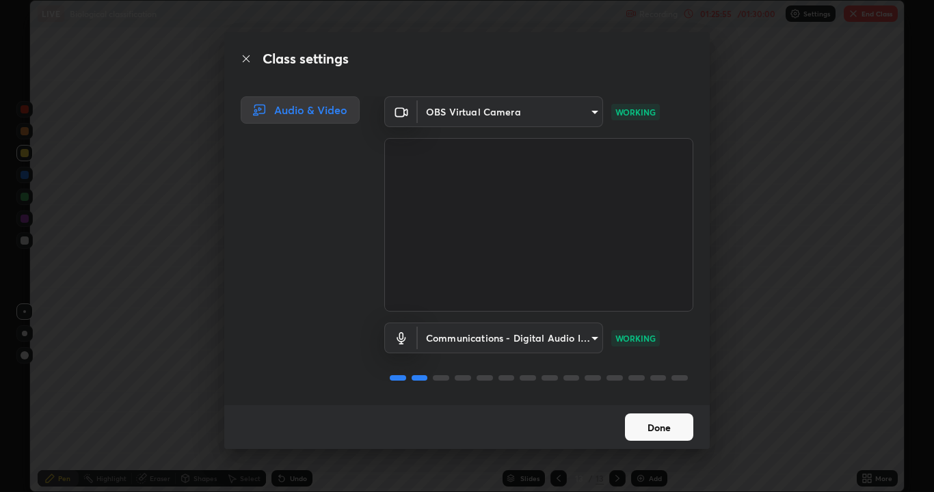
click at [656, 399] on button "Done" at bounding box center [659, 427] width 68 height 27
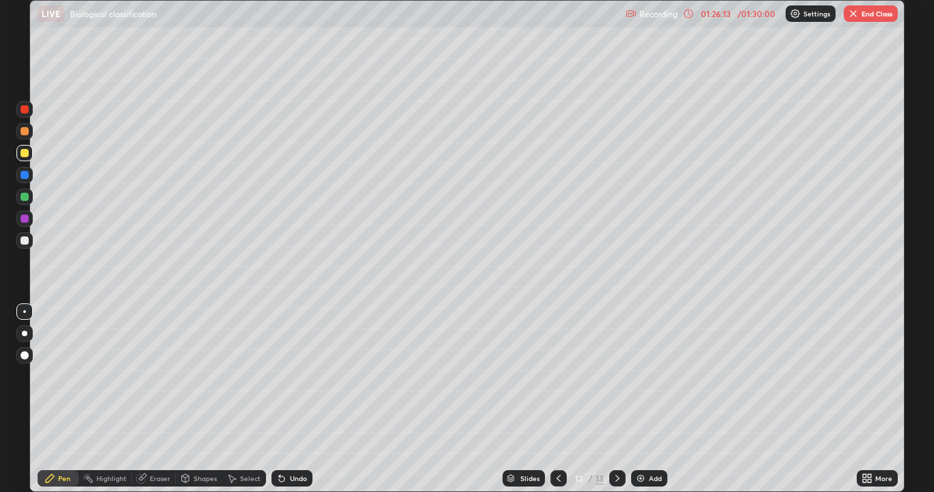
click at [29, 241] on div at bounding box center [24, 241] width 16 height 16
click at [23, 152] on div at bounding box center [25, 153] width 8 height 8
click at [25, 243] on div at bounding box center [25, 241] width 8 height 8
click at [24, 197] on div at bounding box center [25, 197] width 8 height 8
click at [21, 243] on div at bounding box center [25, 241] width 8 height 8
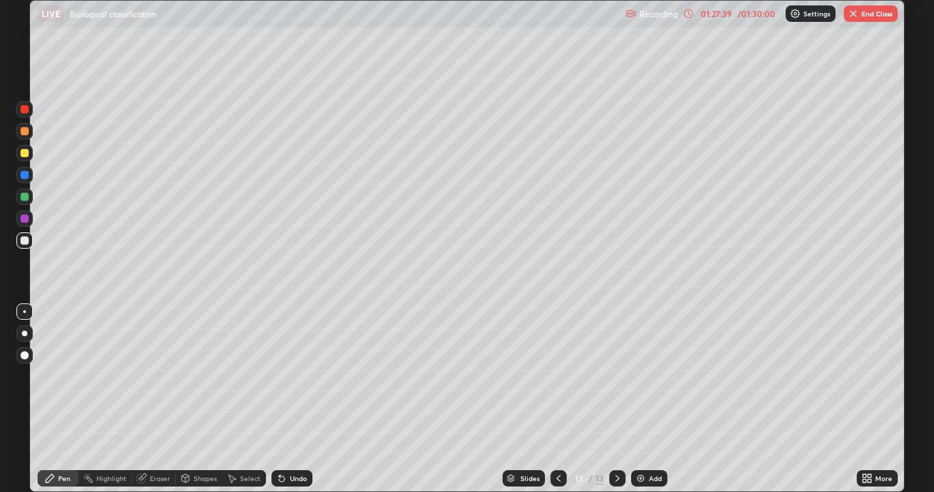
click at [23, 153] on div at bounding box center [25, 153] width 8 height 8
click at [27, 155] on div at bounding box center [25, 153] width 8 height 8
click at [23, 241] on div at bounding box center [25, 241] width 8 height 8
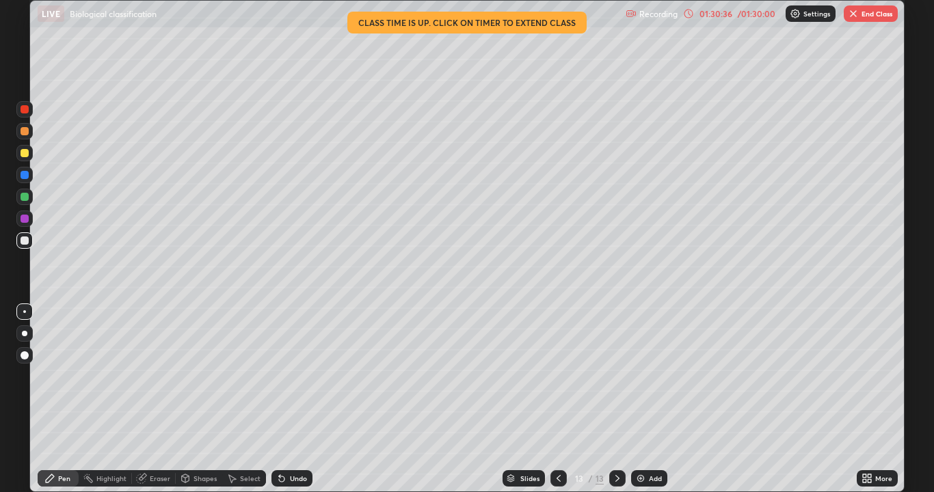
click at [641, 399] on img at bounding box center [640, 478] width 11 height 11
click at [21, 158] on div at bounding box center [24, 153] width 16 height 16
click at [23, 238] on div at bounding box center [25, 241] width 8 height 8
click at [23, 246] on div at bounding box center [24, 241] width 16 height 16
click at [21, 216] on div at bounding box center [25, 219] width 8 height 8
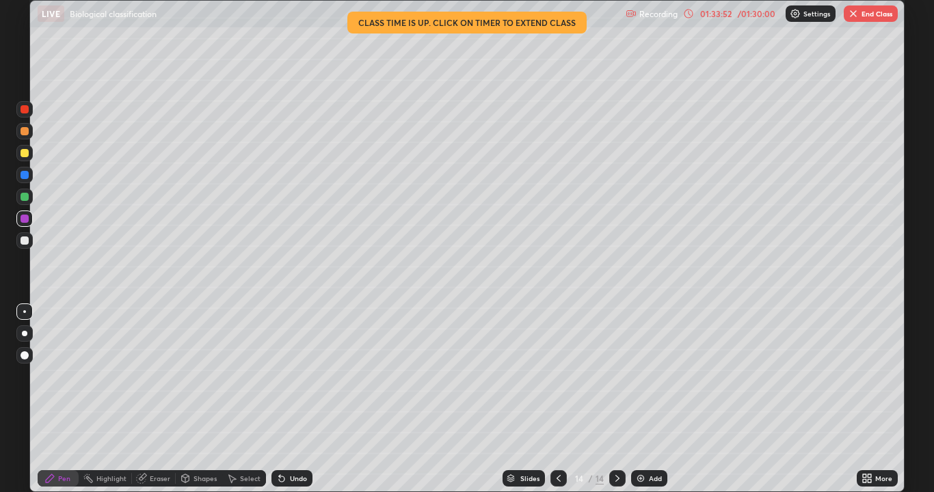
click at [551, 399] on div at bounding box center [559, 479] width 16 height 16
click at [880, 18] on button "End Class" at bounding box center [871, 13] width 54 height 16
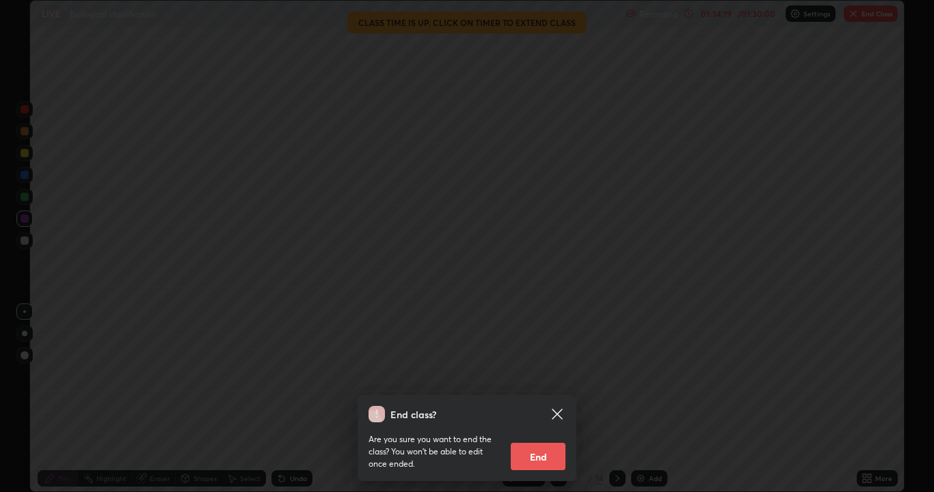
click at [536, 399] on button "End" at bounding box center [538, 456] width 55 height 27
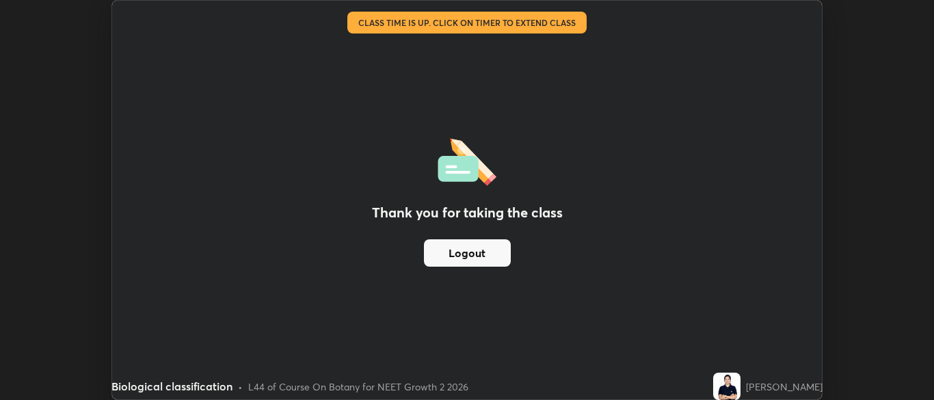
scroll to position [67994, 67459]
